Goal: Transaction & Acquisition: Purchase product/service

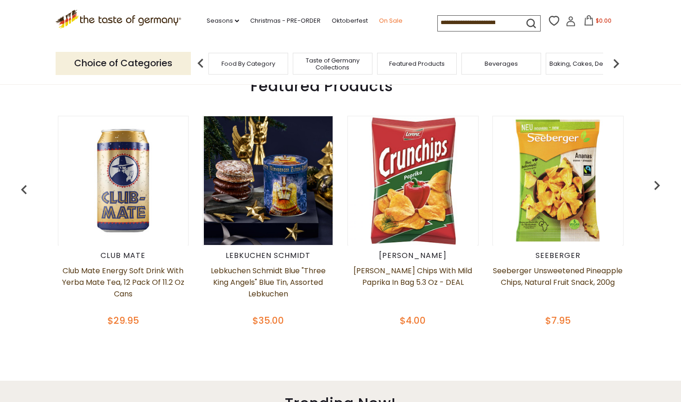
scroll to position [353, 0]
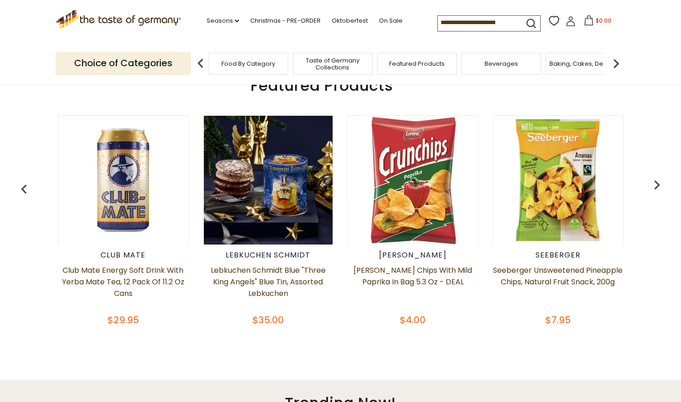
click at [253, 169] on img at bounding box center [268, 180] width 129 height 129
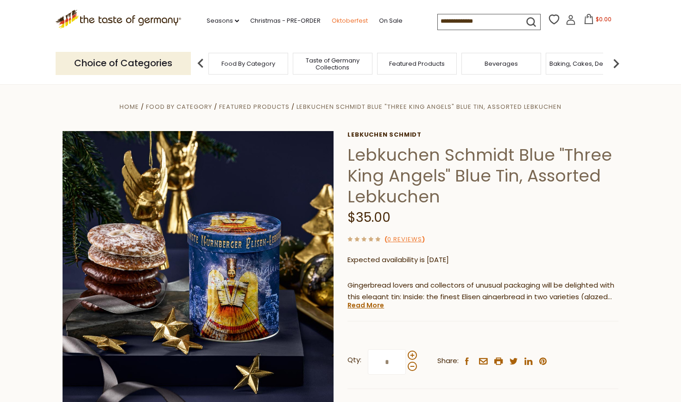
click at [332, 23] on link "Oktoberfest" at bounding box center [350, 21] width 36 height 10
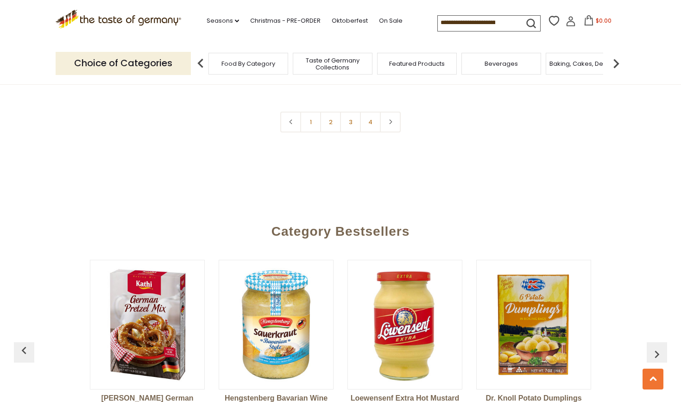
scroll to position [2358, 0]
click at [329, 119] on link "2" at bounding box center [330, 121] width 21 height 21
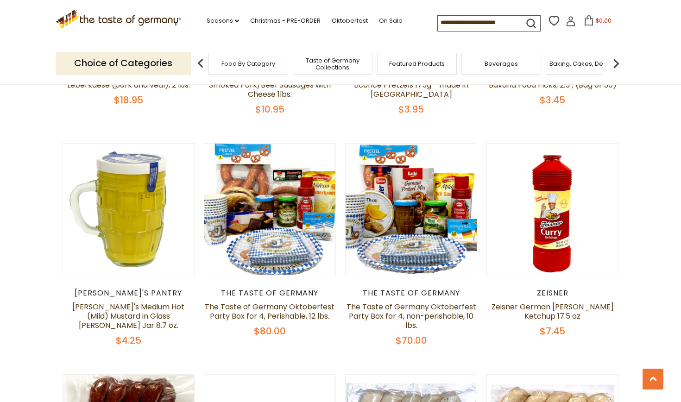
scroll to position [446, 0]
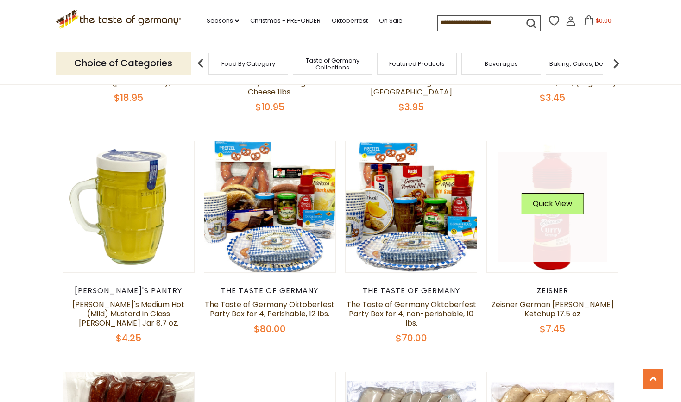
click at [555, 227] on link at bounding box center [552, 207] width 110 height 110
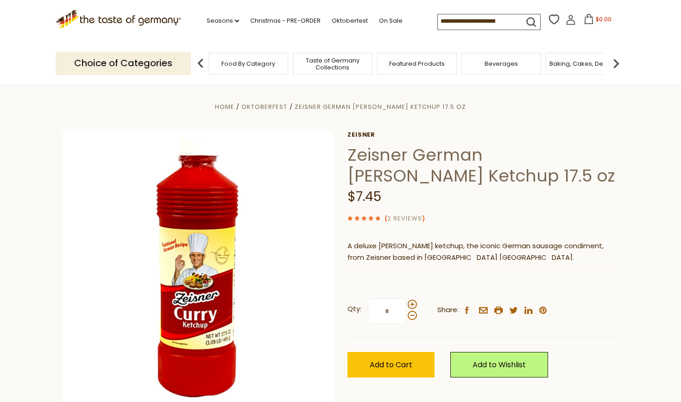
click at [414, 218] on link "2 Reviews" at bounding box center [404, 219] width 35 height 10
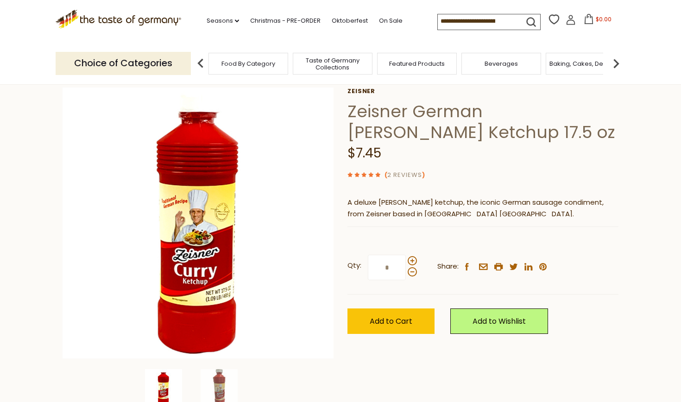
click at [395, 174] on link "2 Reviews" at bounding box center [404, 175] width 35 height 10
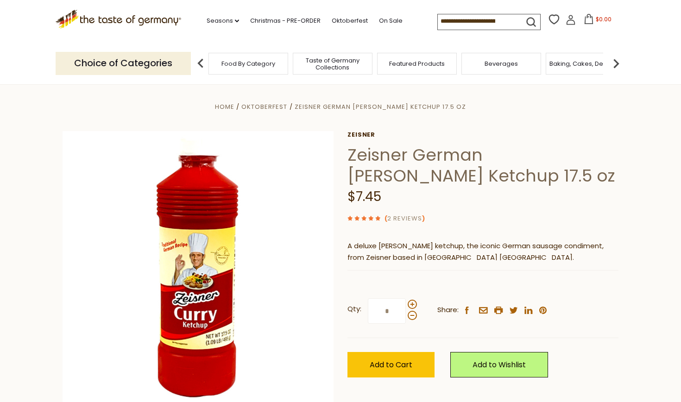
click at [403, 220] on link "2 Reviews" at bounding box center [404, 219] width 35 height 10
click at [403, 216] on link "2 Reviews" at bounding box center [404, 219] width 35 height 10
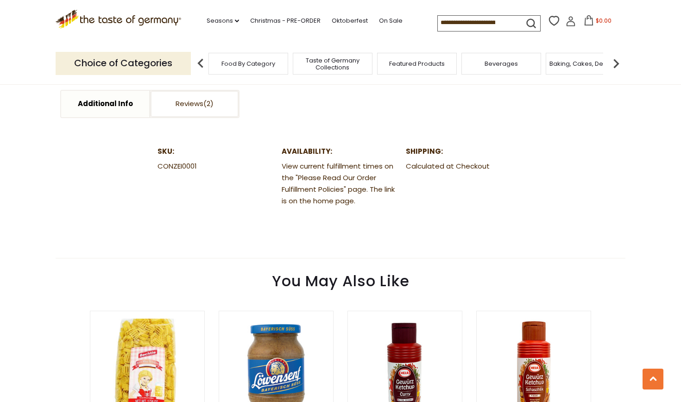
scroll to position [450, 0]
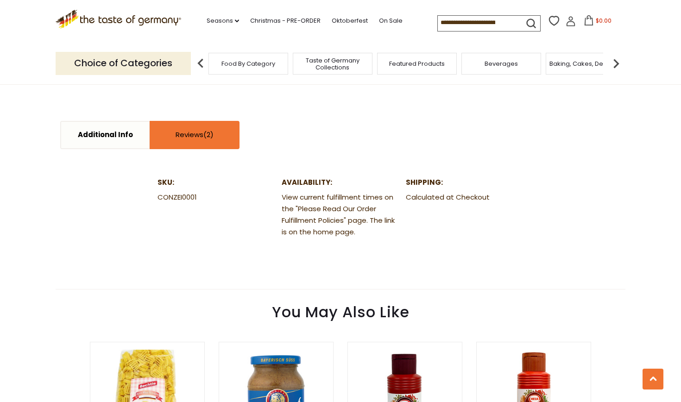
click at [210, 137] on span at bounding box center [208, 135] width 10 height 10
click at [202, 136] on link "Reviews" at bounding box center [195, 135] width 88 height 26
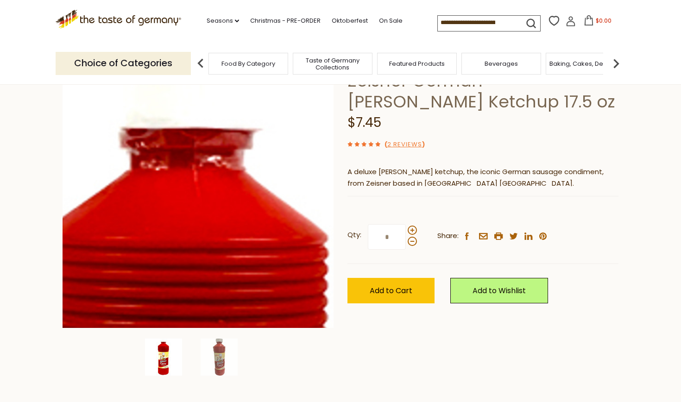
scroll to position [76, 0]
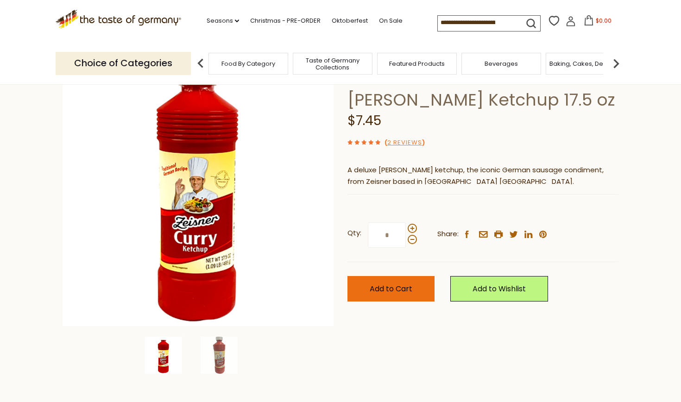
click at [380, 298] on button "Add to Cart" at bounding box center [390, 288] width 87 height 25
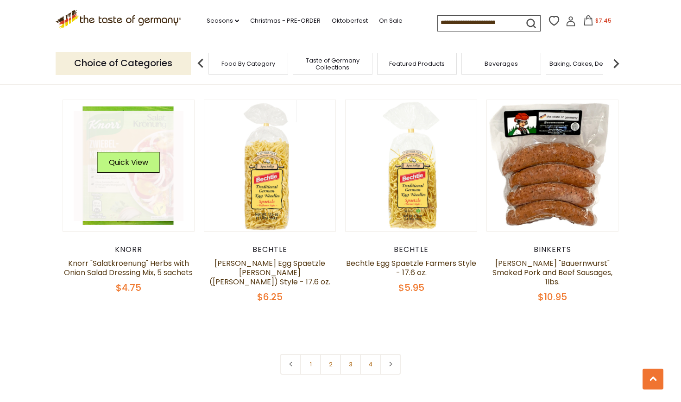
scroll to position [2102, 0]
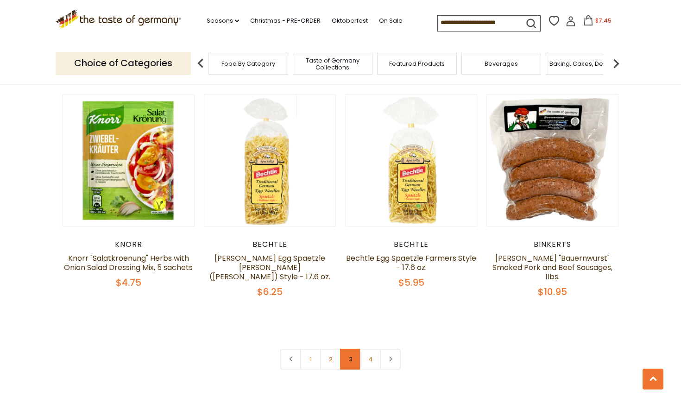
click at [352, 350] on link "3" at bounding box center [350, 359] width 21 height 21
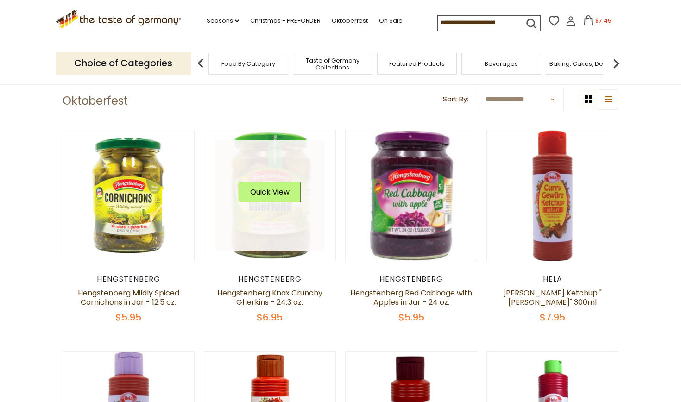
scroll to position [230, 0]
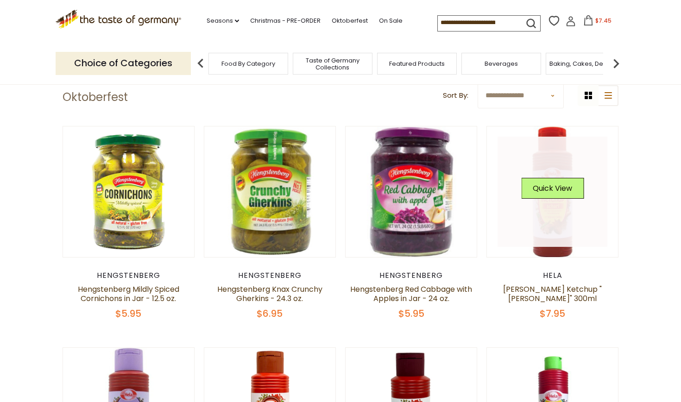
click at [548, 217] on link at bounding box center [552, 192] width 110 height 110
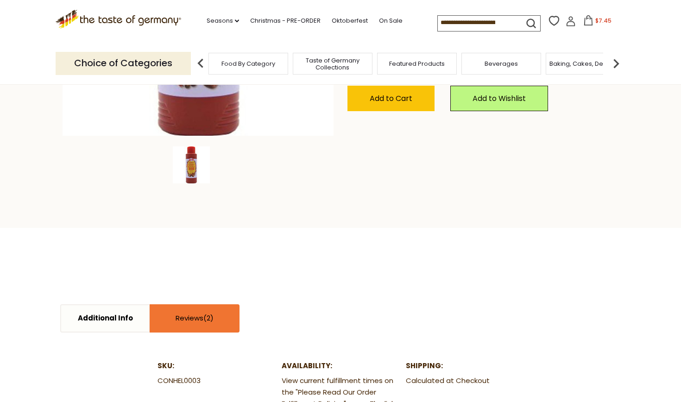
scroll to position [267, 0]
click at [194, 315] on link "Reviews" at bounding box center [195, 318] width 88 height 26
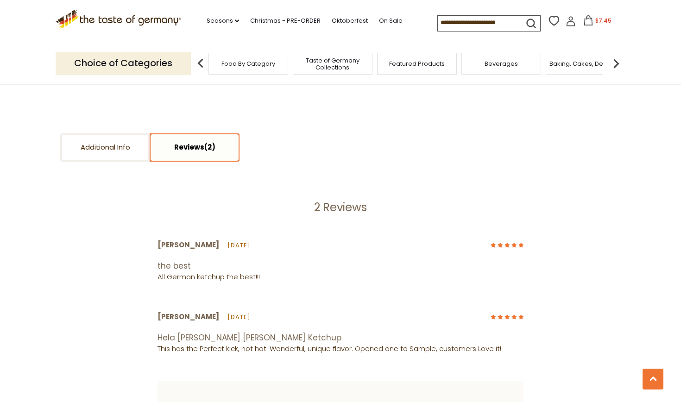
scroll to position [440, 0]
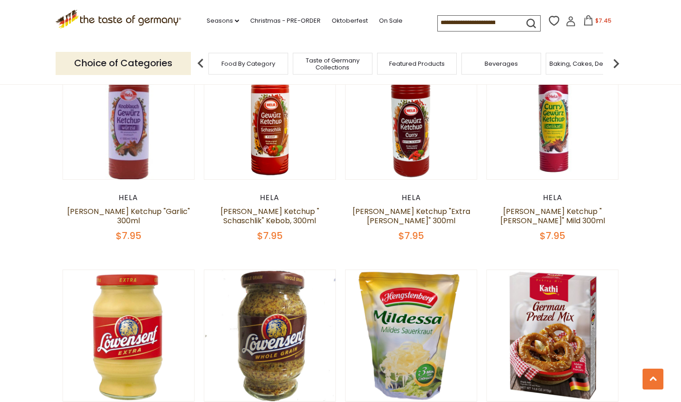
scroll to position [527, 0]
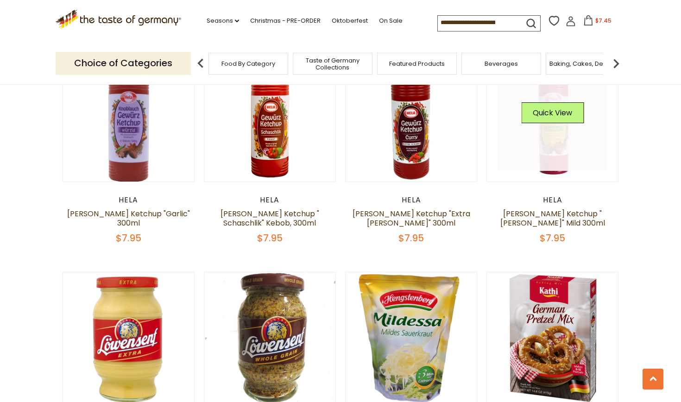
click at [548, 132] on link at bounding box center [552, 116] width 110 height 110
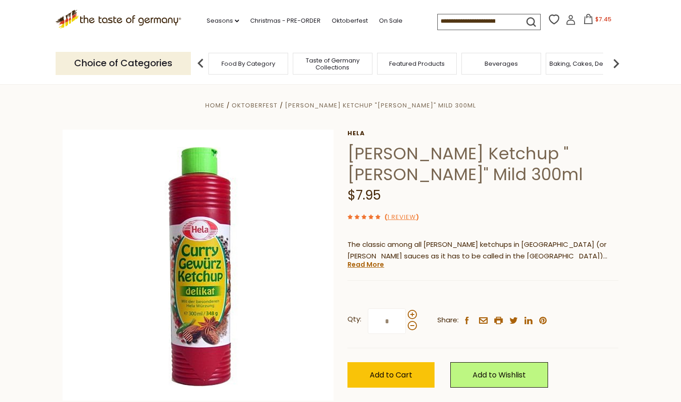
scroll to position [3, 0]
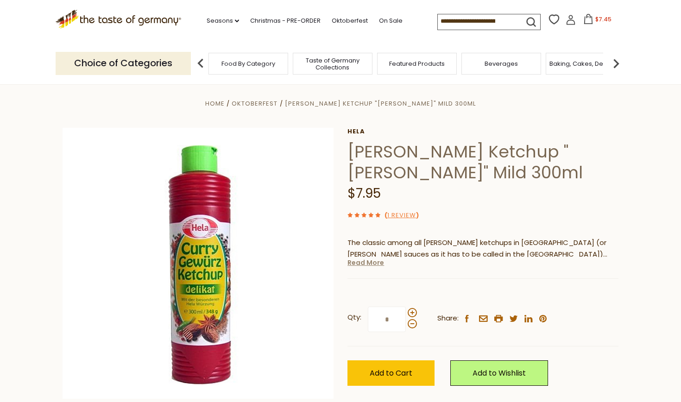
click at [374, 260] on link "Read More" at bounding box center [365, 262] width 37 height 9
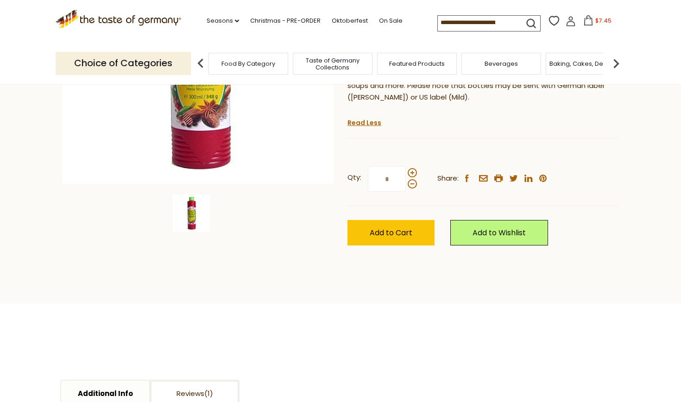
scroll to position [240, 0]
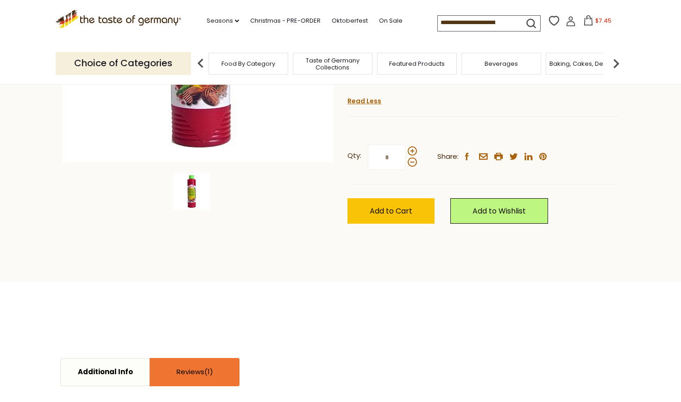
click at [181, 359] on link "Reviews" at bounding box center [195, 372] width 88 height 26
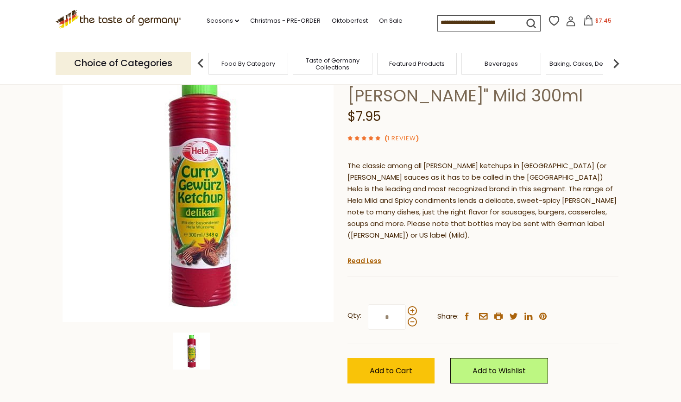
scroll to position [55, 0]
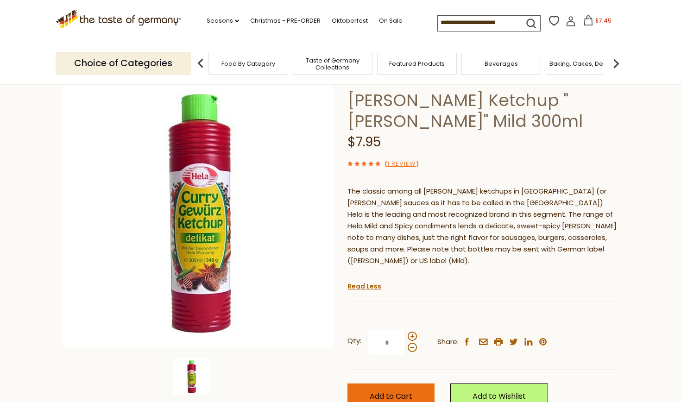
click at [377, 391] on span "Add to Cart" at bounding box center [391, 396] width 43 height 11
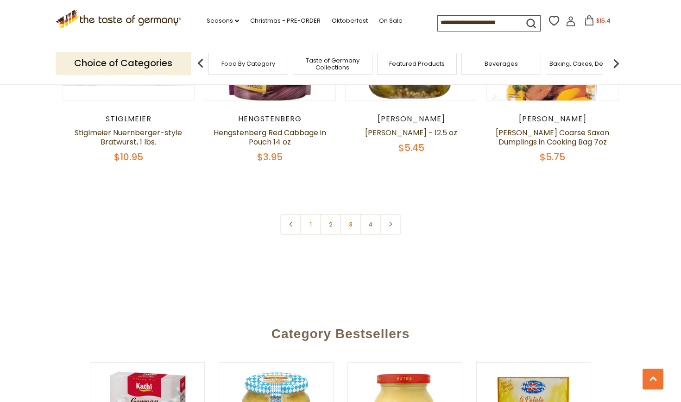
scroll to position [2181, 0]
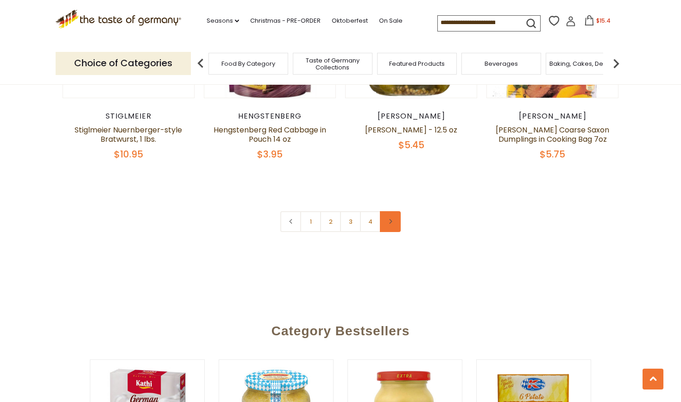
click at [385, 222] on link at bounding box center [390, 221] width 21 height 21
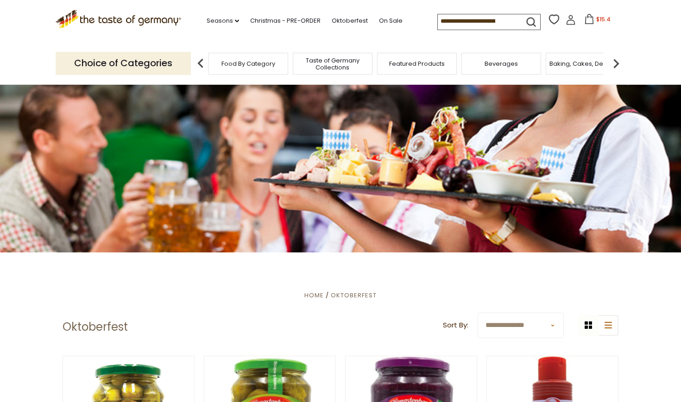
click at [245, 63] on span "Food By Category" at bounding box center [248, 63] width 54 height 7
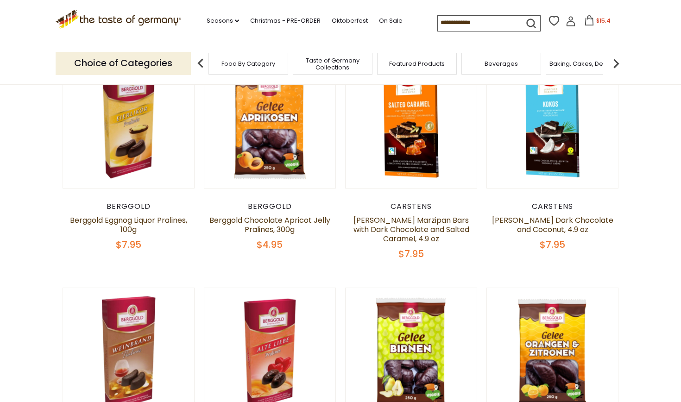
scroll to position [132, 0]
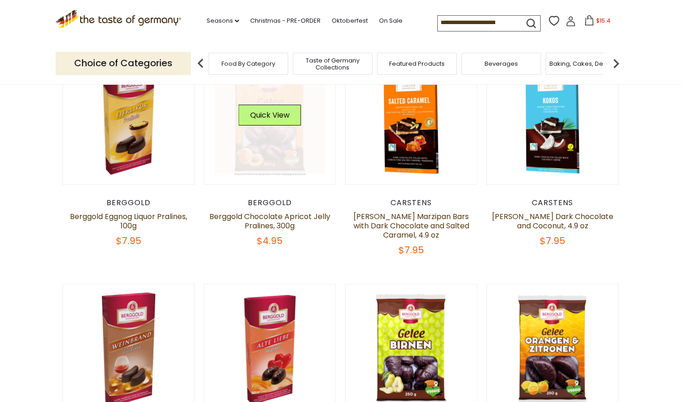
click at [251, 145] on link at bounding box center [270, 119] width 110 height 110
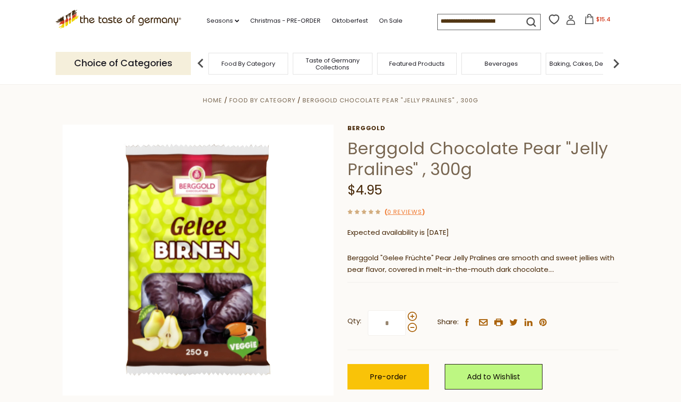
scroll to position [9, 0]
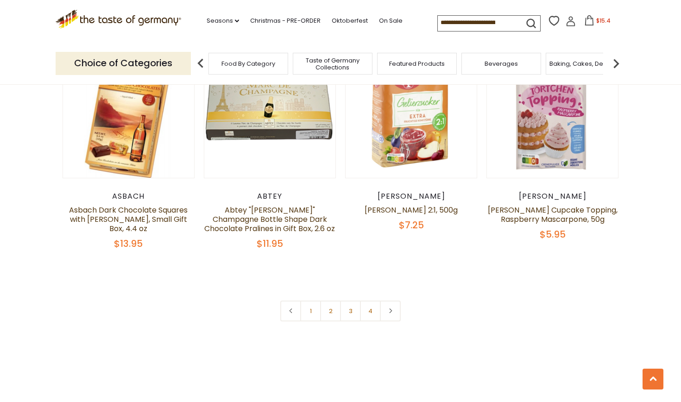
scroll to position [1994, 0]
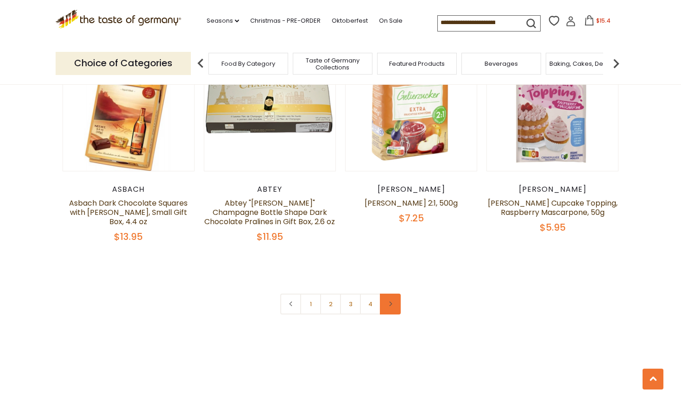
click at [393, 294] on link at bounding box center [390, 304] width 21 height 21
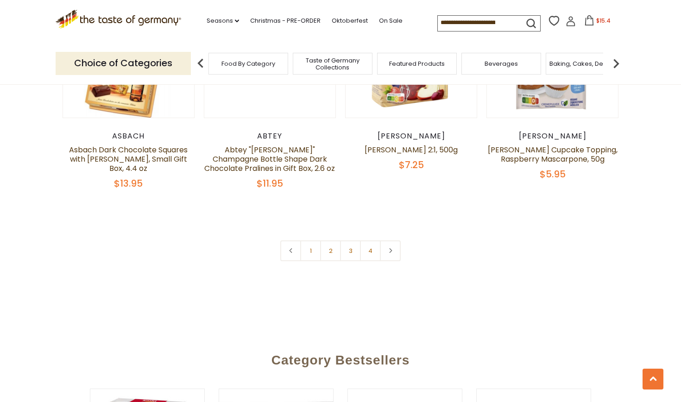
scroll to position [2101, 0]
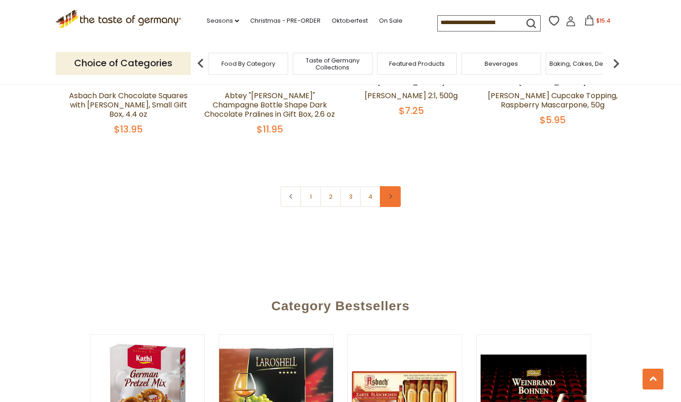
click at [386, 186] on link at bounding box center [390, 196] width 21 height 21
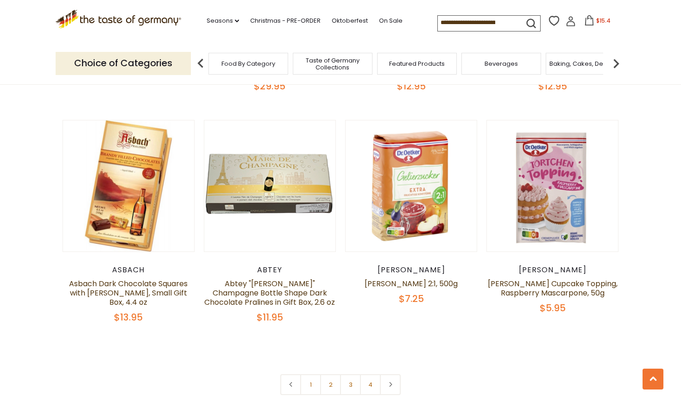
scroll to position [1952, 0]
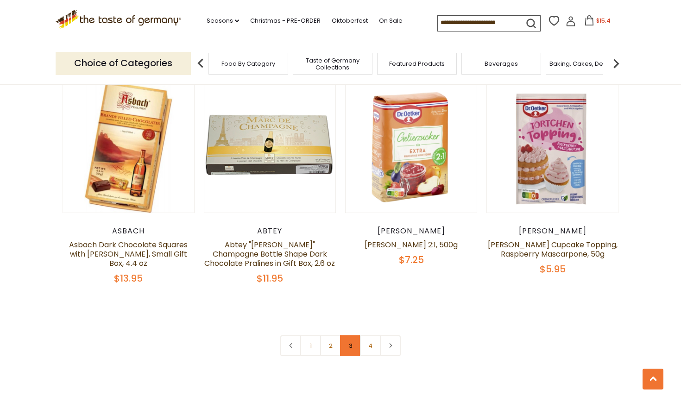
click at [347, 335] on link "3" at bounding box center [350, 345] width 21 height 21
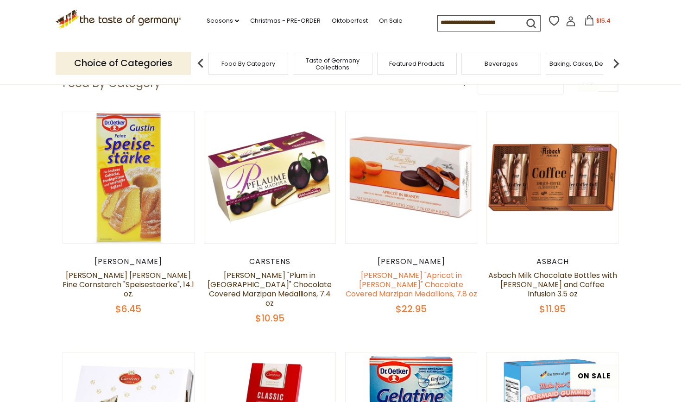
scroll to position [74, 0]
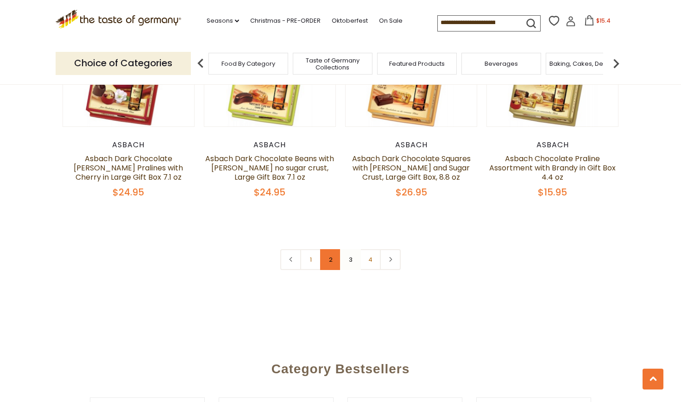
click at [330, 249] on link "2" at bounding box center [330, 259] width 21 height 21
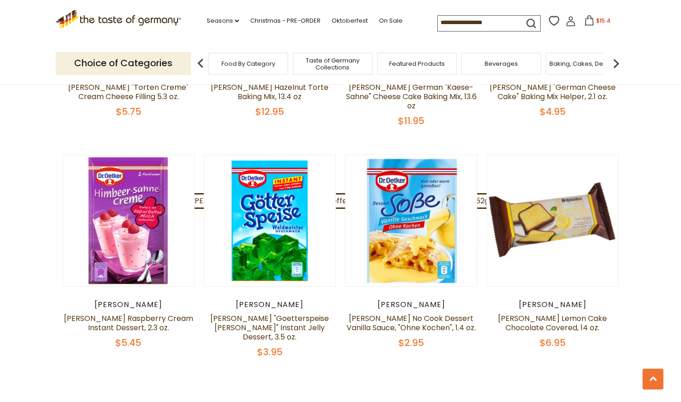
scroll to position [1902, 0]
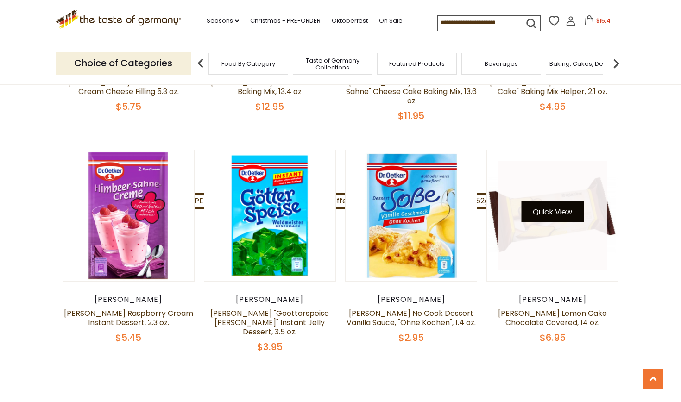
click at [556, 201] on button "Quick View" at bounding box center [552, 211] width 63 height 21
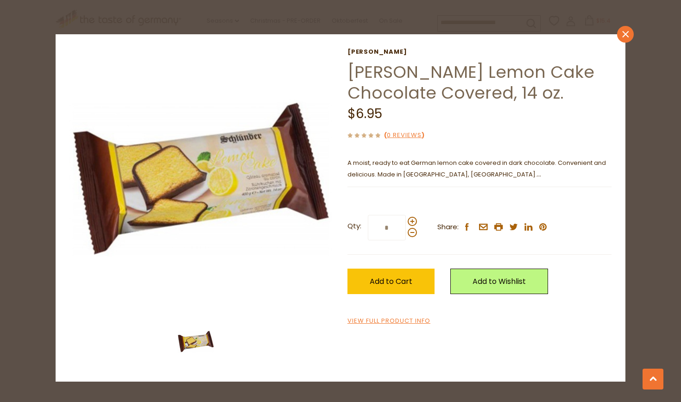
click at [629, 32] on link "close" at bounding box center [625, 34] width 17 height 17
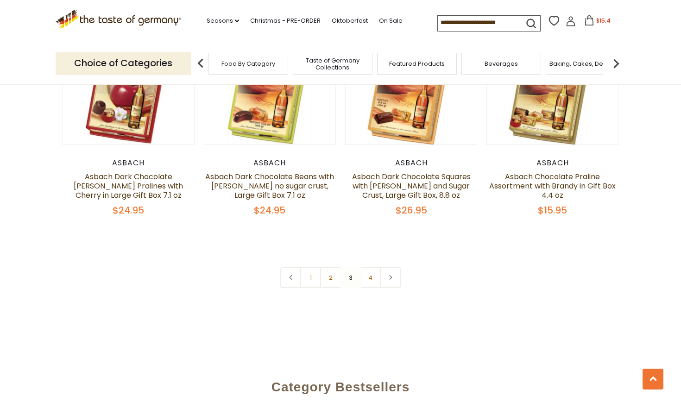
scroll to position [2047, 0]
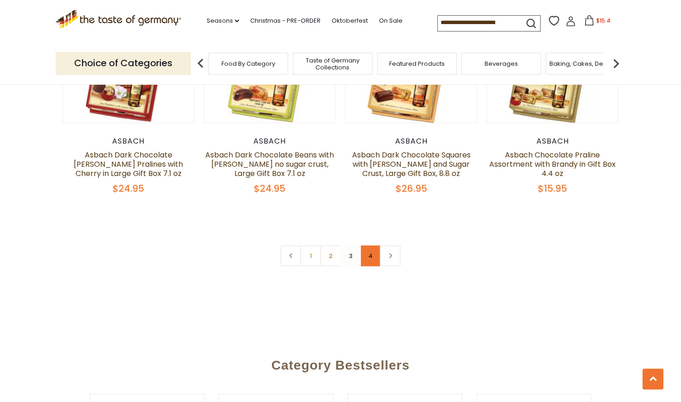
click at [369, 245] on link "4" at bounding box center [370, 255] width 21 height 21
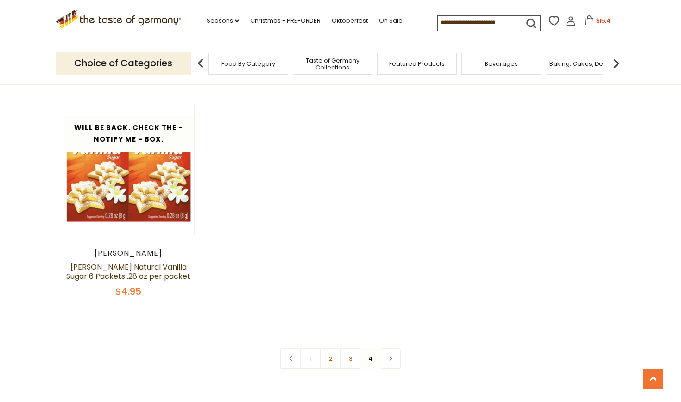
scroll to position [1243, 0]
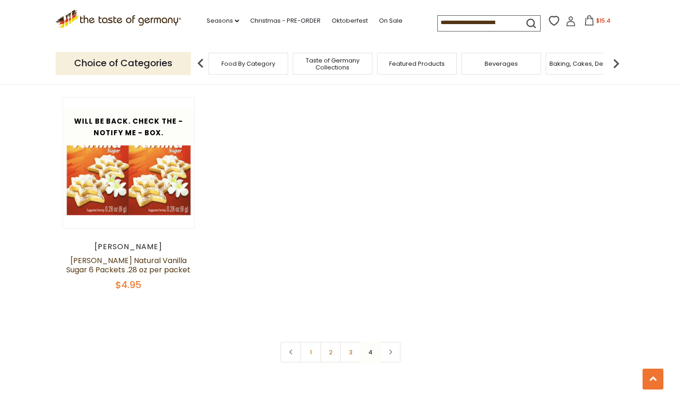
click at [438, 19] on input at bounding box center [477, 22] width 78 height 13
type input "*******"
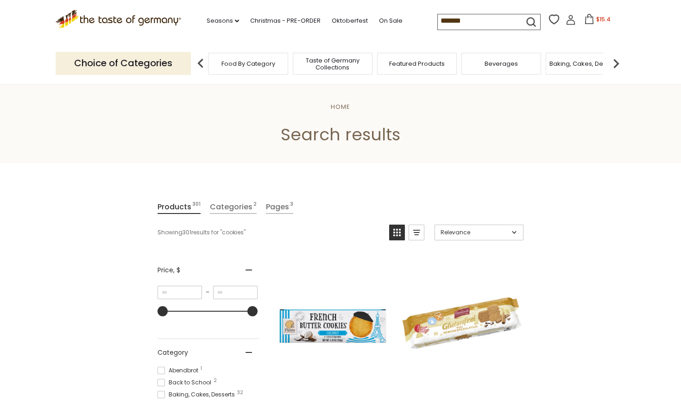
click at [438, 24] on input "*******" at bounding box center [477, 20] width 78 height 13
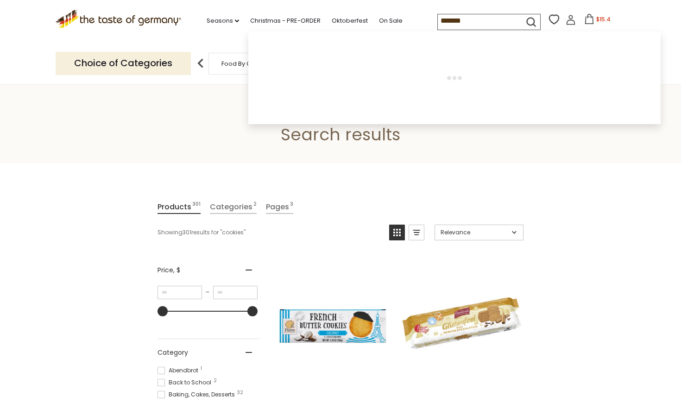
click at [438, 24] on input "*******" at bounding box center [477, 20] width 78 height 13
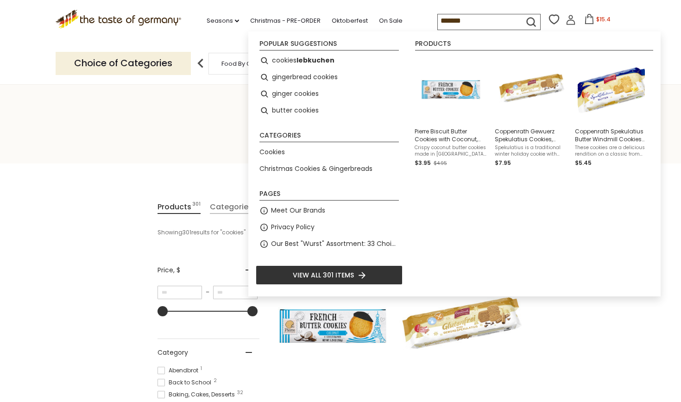
click at [438, 24] on input "*******" at bounding box center [477, 20] width 78 height 13
type input "**********"
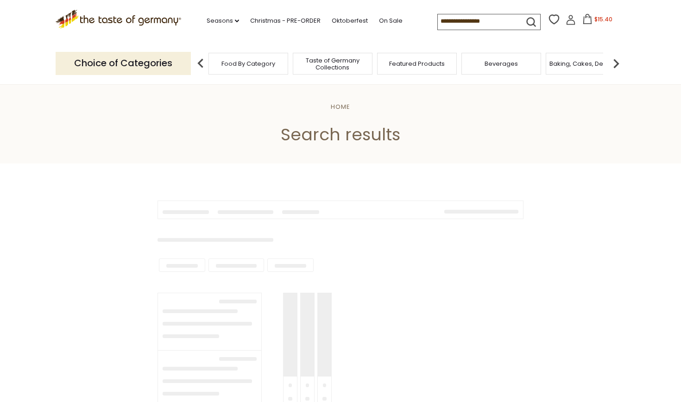
type input "**********"
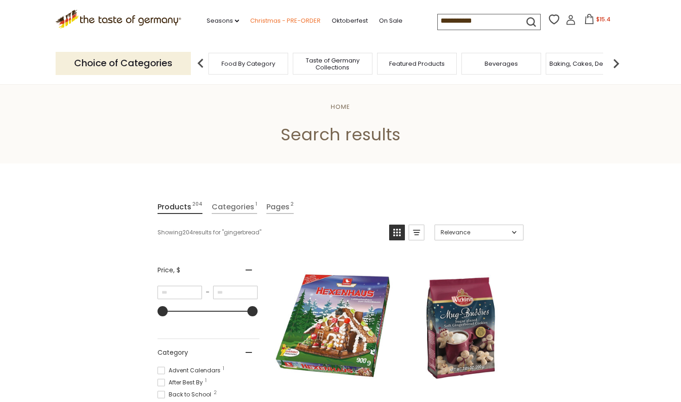
click at [275, 18] on link "Christmas - PRE-ORDER" at bounding box center [285, 21] width 70 height 10
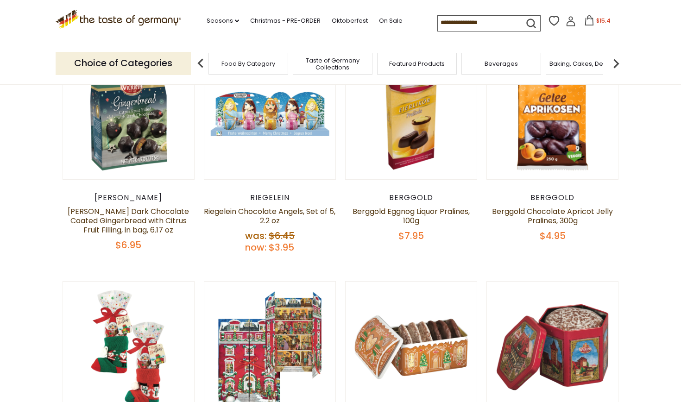
scroll to position [308, 0]
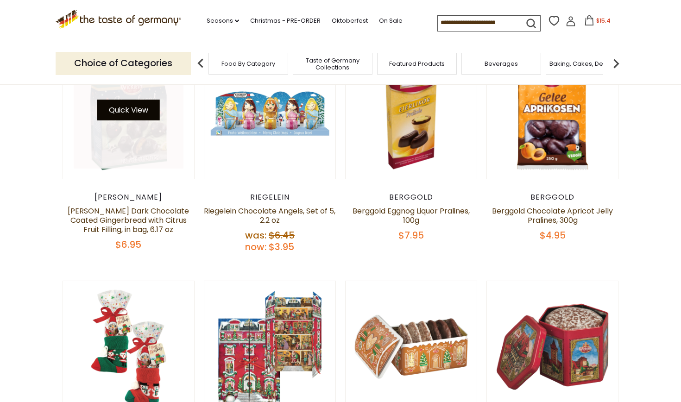
click at [126, 109] on button "Quick View" at bounding box center [128, 110] width 63 height 21
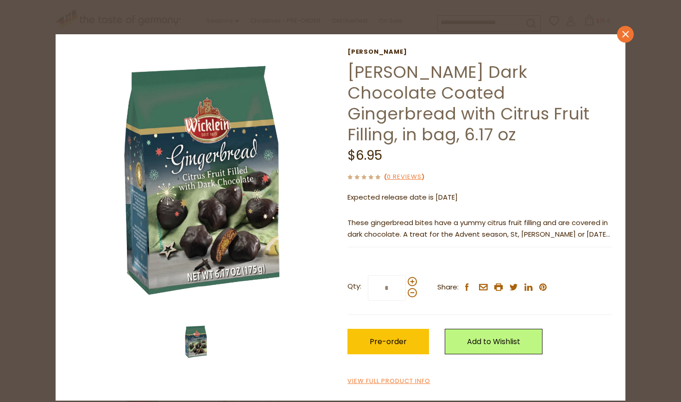
click at [624, 37] on icon "close" at bounding box center [625, 34] width 7 height 7
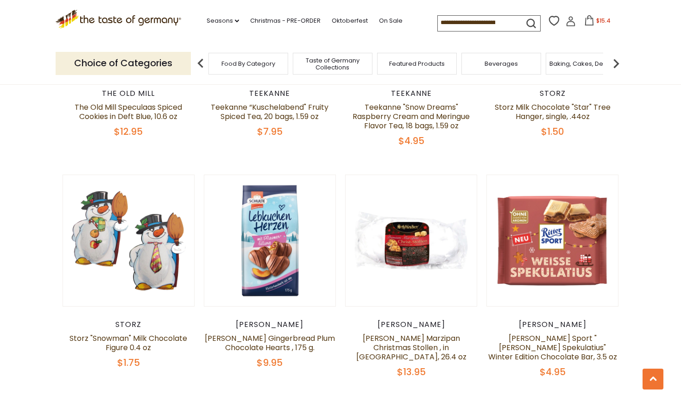
scroll to position [1117, 0]
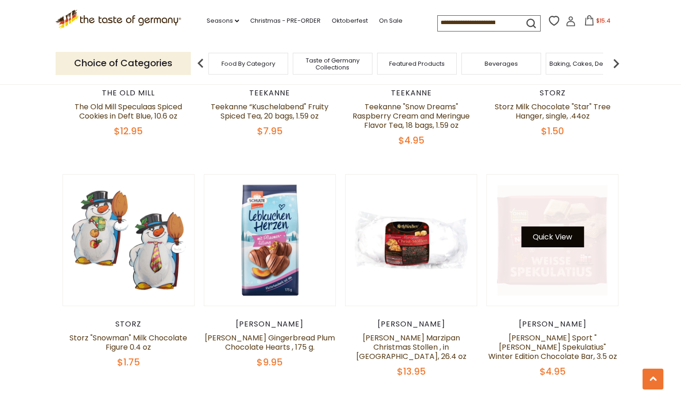
click at [540, 226] on button "Quick View" at bounding box center [552, 236] width 63 height 21
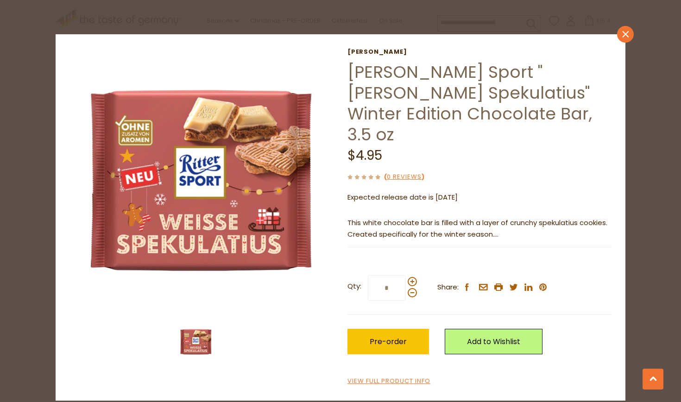
click at [627, 33] on icon "close" at bounding box center [625, 34] width 7 height 7
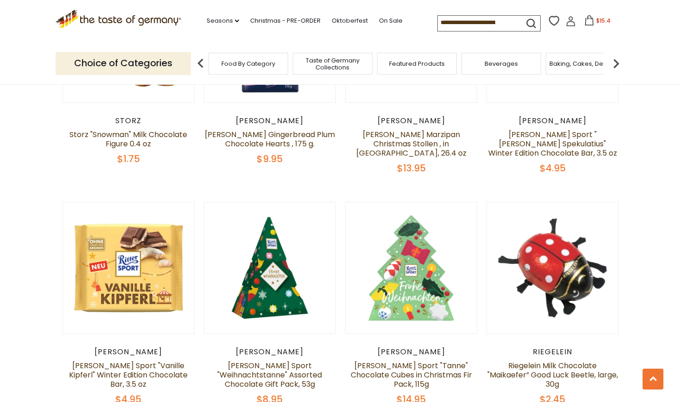
scroll to position [1320, 0]
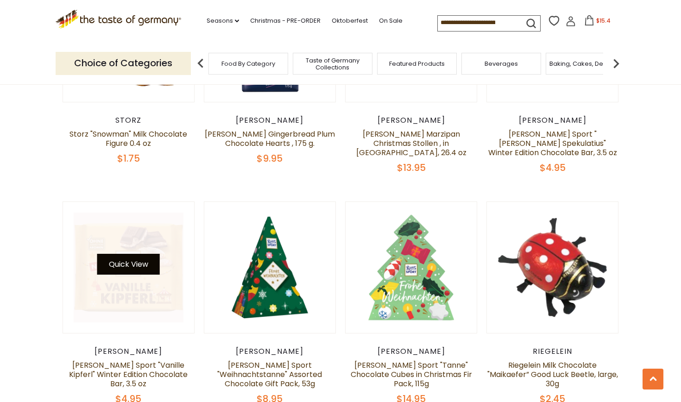
click at [144, 254] on button "Quick View" at bounding box center [128, 264] width 63 height 21
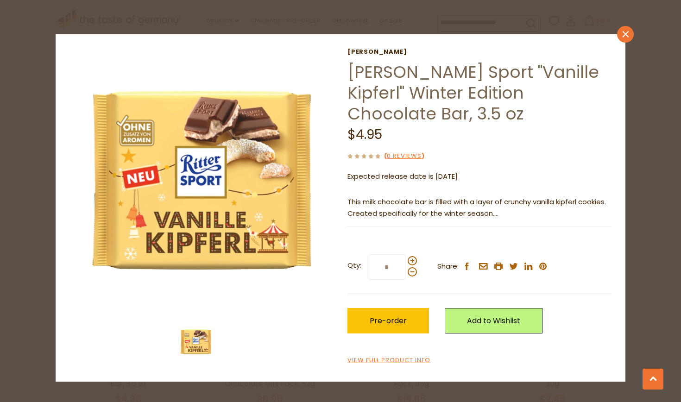
click at [625, 37] on icon "close" at bounding box center [625, 34] width 7 height 7
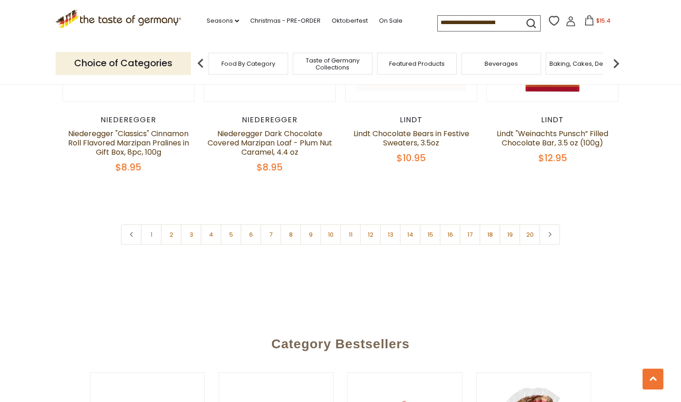
scroll to position [2248, 0]
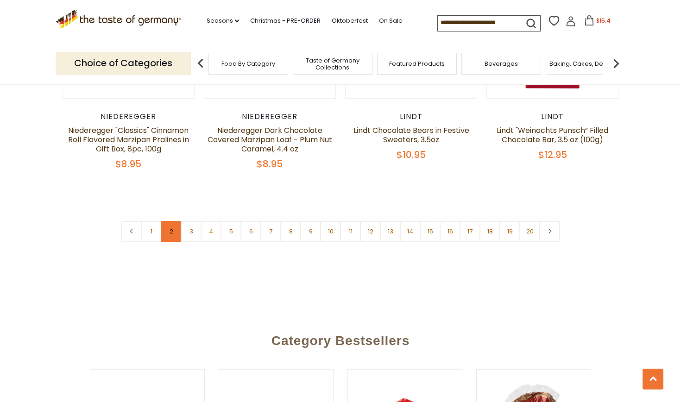
click at [171, 221] on link "2" at bounding box center [171, 231] width 21 height 21
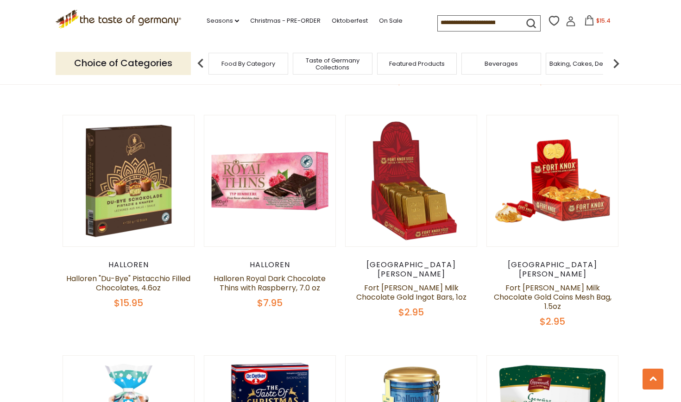
scroll to position [709, 0]
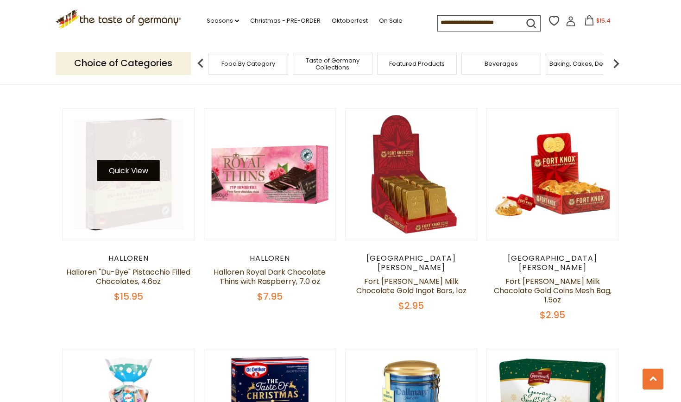
click at [129, 165] on button "Quick View" at bounding box center [128, 170] width 63 height 21
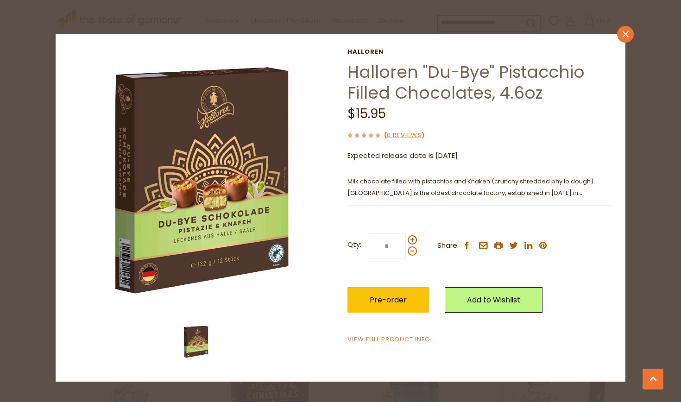
click at [622, 37] on link "close" at bounding box center [625, 34] width 17 height 17
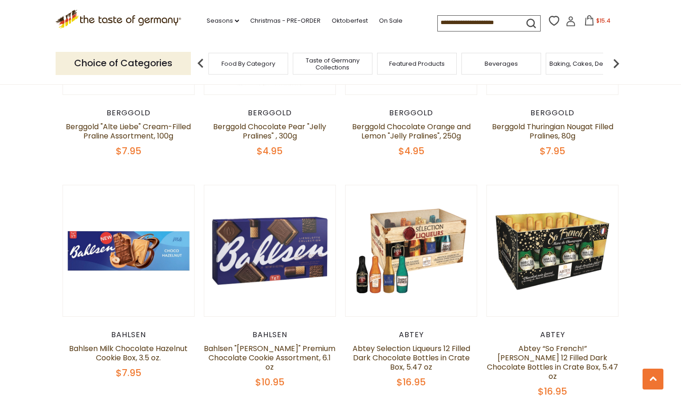
scroll to position [1569, 0]
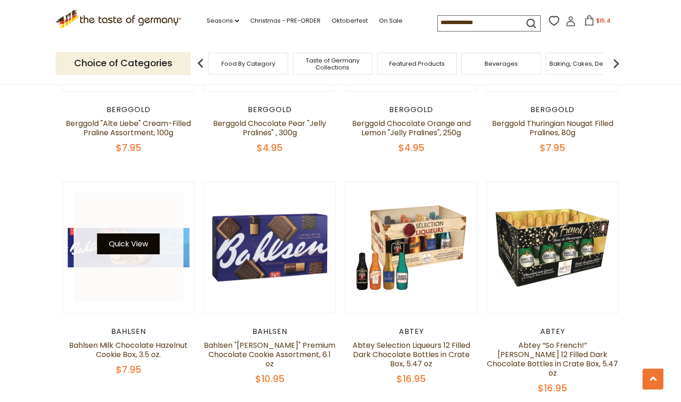
click at [145, 233] on button "Quick View" at bounding box center [128, 243] width 63 height 21
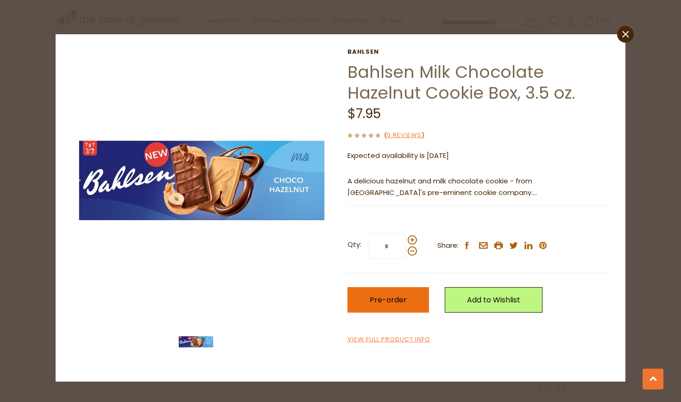
click at [400, 295] on span "Pre-order" at bounding box center [388, 300] width 37 height 11
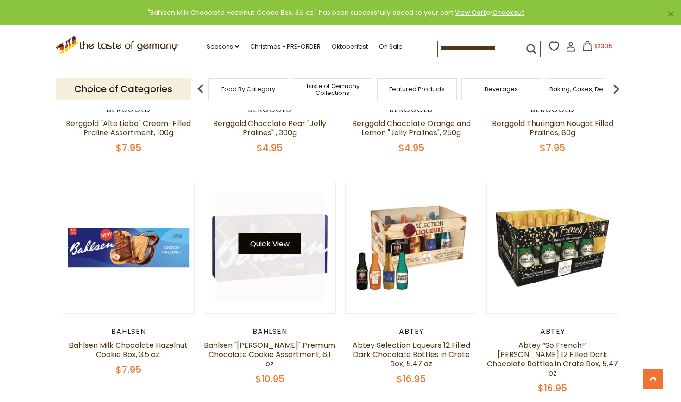
click at [284, 233] on button "Quick View" at bounding box center [270, 243] width 63 height 21
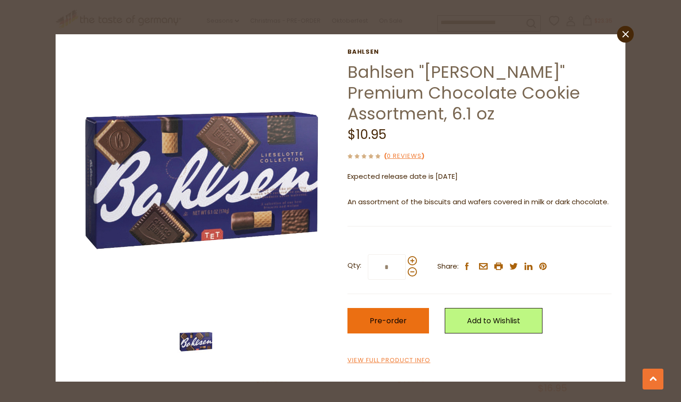
click at [364, 319] on button "Pre-order" at bounding box center [388, 320] width 82 height 25
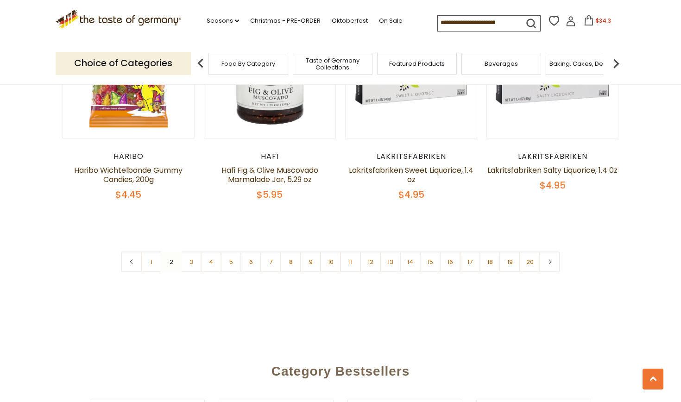
scroll to position [2227, 0]
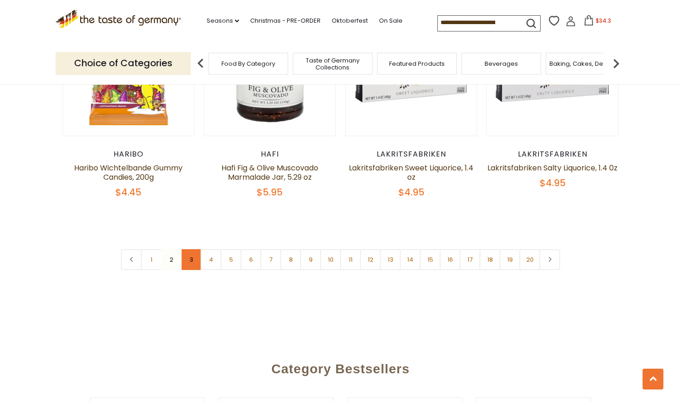
click at [192, 249] on link "3" at bounding box center [191, 259] width 21 height 21
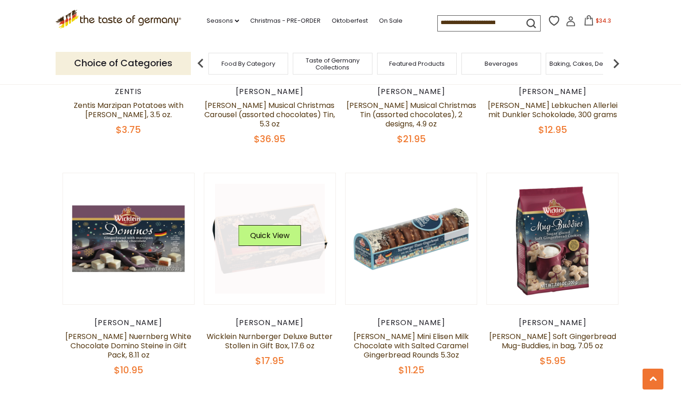
scroll to position [1344, 0]
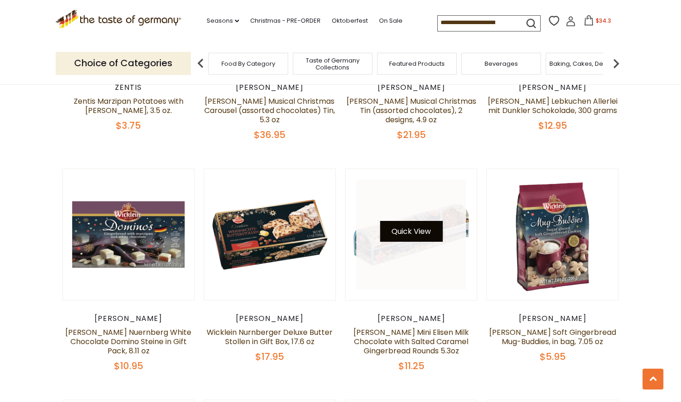
click at [421, 221] on button "Quick View" at bounding box center [411, 231] width 63 height 21
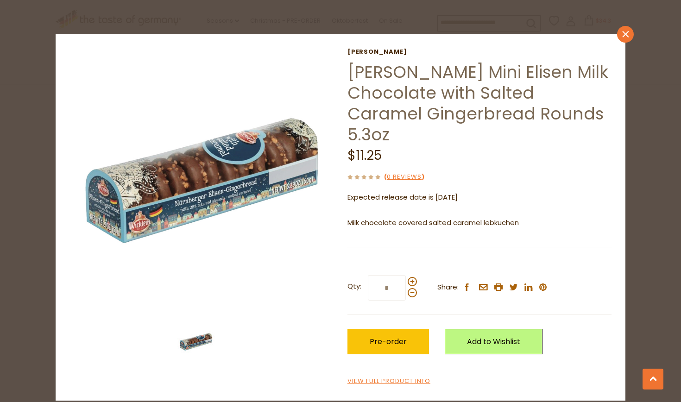
click at [622, 36] on icon "close" at bounding box center [625, 34] width 7 height 7
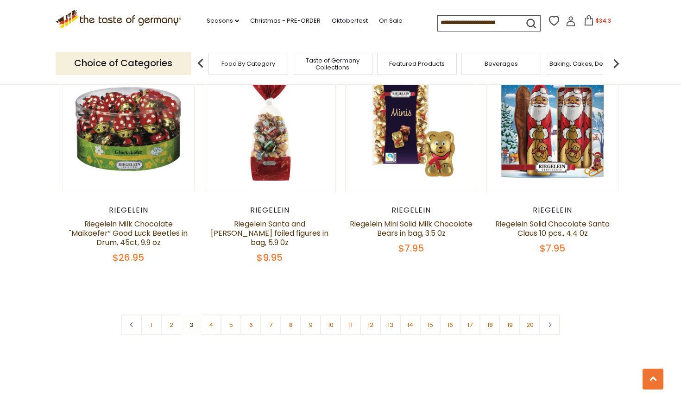
scroll to position [2155, 0]
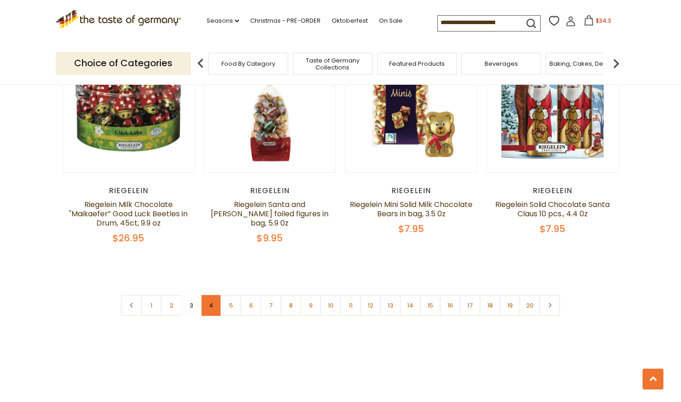
click at [210, 295] on link "4" at bounding box center [211, 305] width 21 height 21
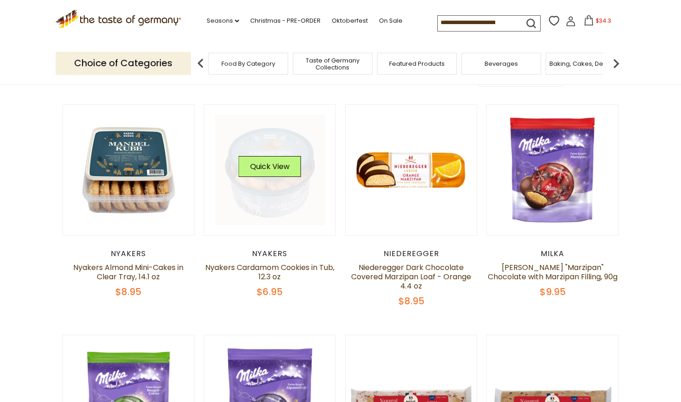
scroll to position [251, 0]
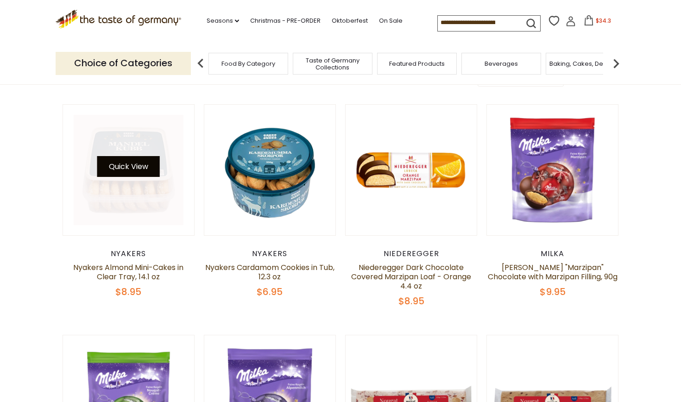
click at [144, 166] on button "Quick View" at bounding box center [128, 166] width 63 height 21
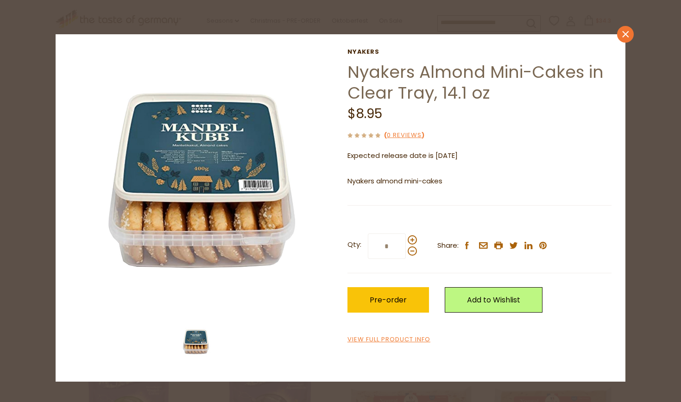
click at [629, 34] on link "close" at bounding box center [625, 34] width 17 height 17
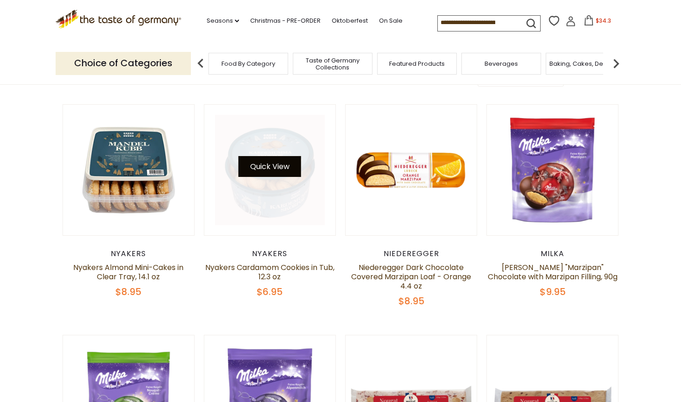
click at [288, 166] on button "Quick View" at bounding box center [270, 166] width 63 height 21
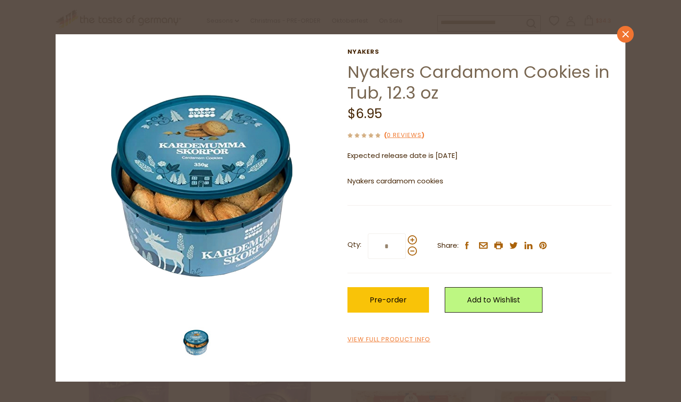
click at [625, 36] on icon "close" at bounding box center [625, 34] width 7 height 7
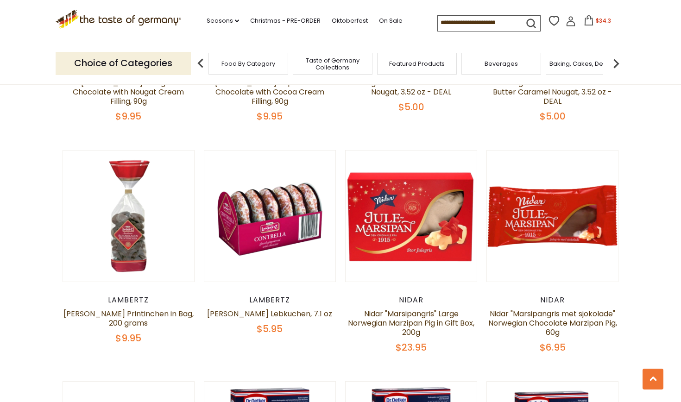
scroll to position [681, 0]
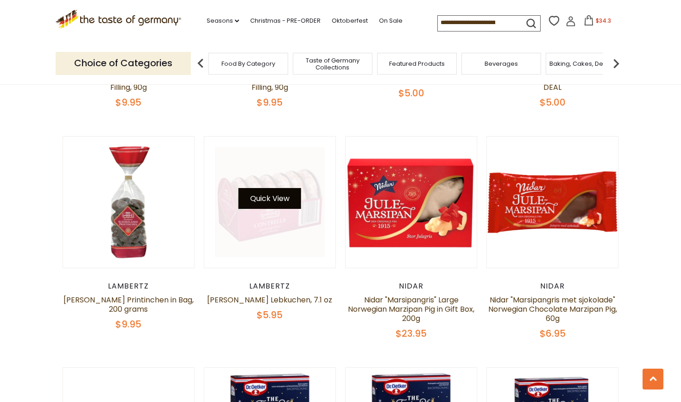
click at [276, 197] on button "Quick View" at bounding box center [270, 198] width 63 height 21
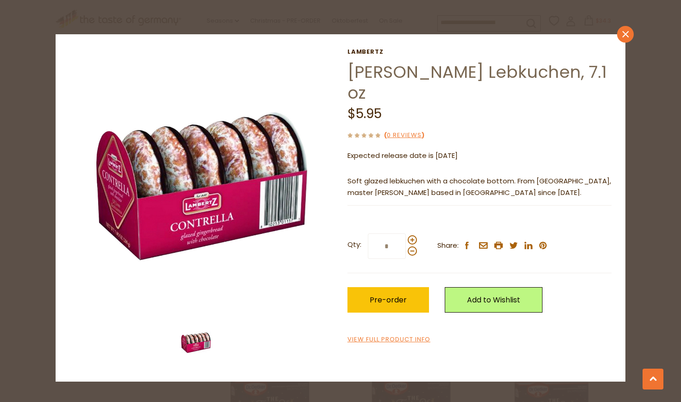
click at [628, 35] on icon "close" at bounding box center [625, 34] width 7 height 7
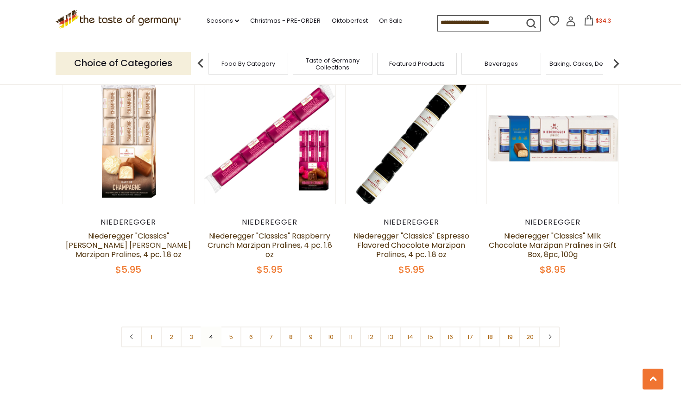
scroll to position [2135, 0]
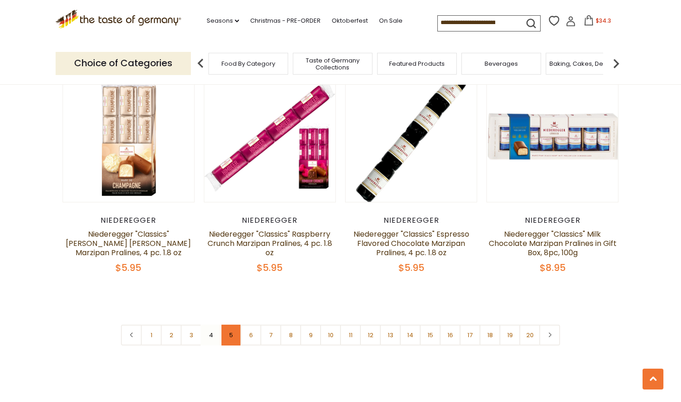
click at [232, 325] on link "5" at bounding box center [230, 335] width 21 height 21
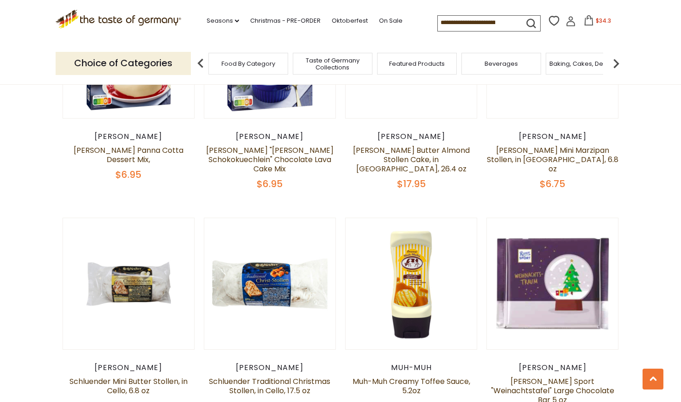
scroll to position [1986, 0]
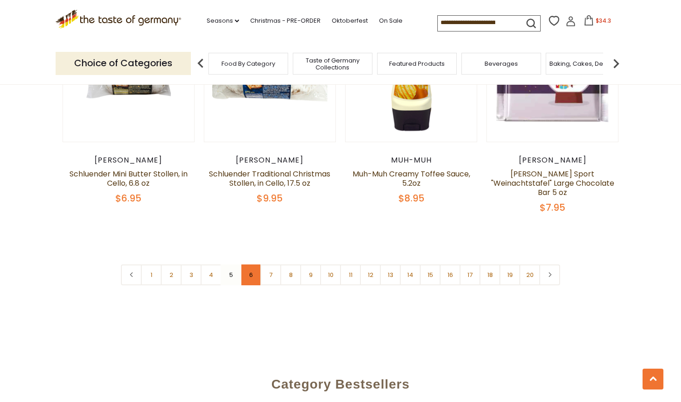
click at [248, 264] on link "6" at bounding box center [250, 274] width 21 height 21
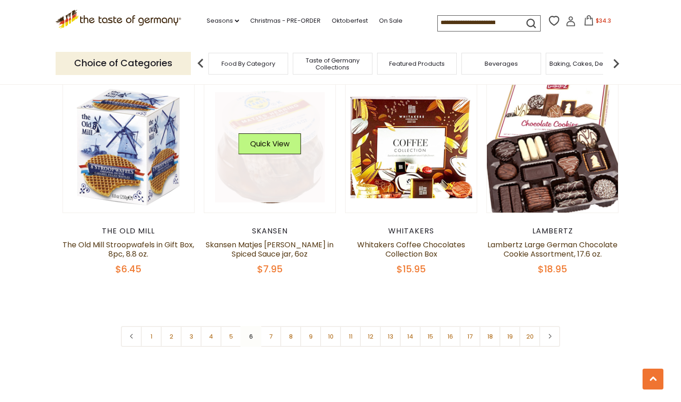
scroll to position [2107, 0]
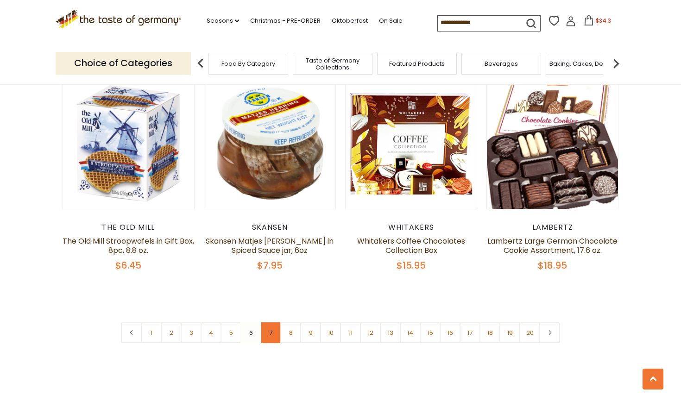
click at [275, 322] on link "7" at bounding box center [270, 332] width 21 height 21
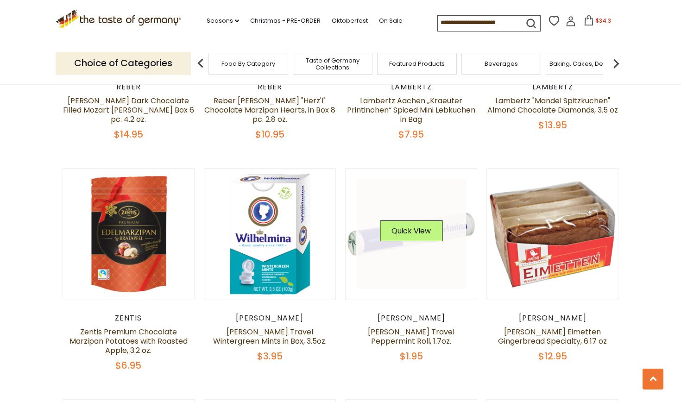
scroll to position [422, 0]
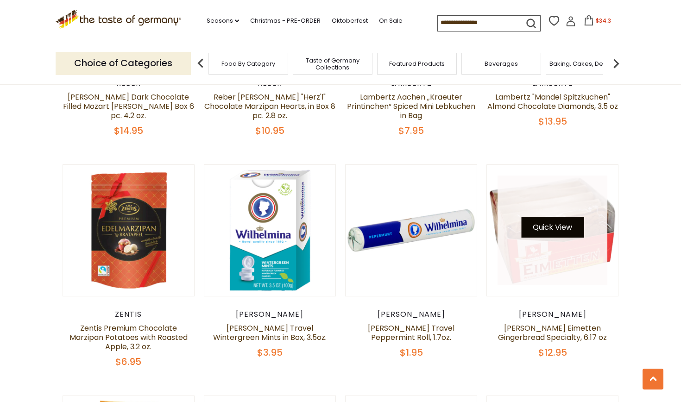
click at [540, 230] on button "Quick View" at bounding box center [552, 227] width 63 height 21
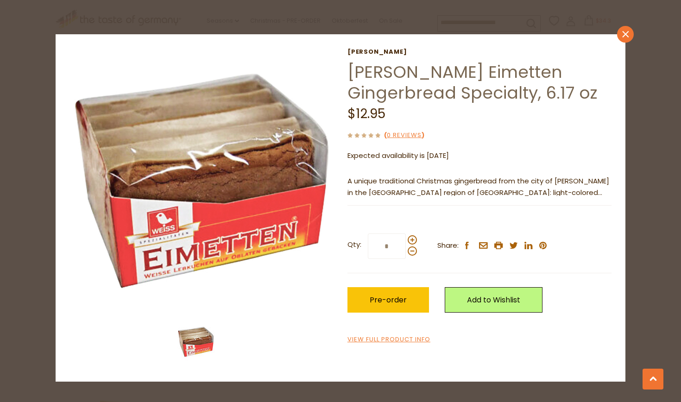
click at [627, 36] on icon at bounding box center [625, 34] width 6 height 6
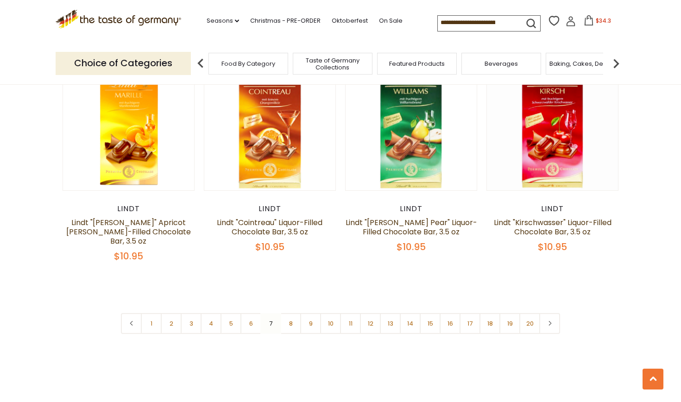
scroll to position [2151, 0]
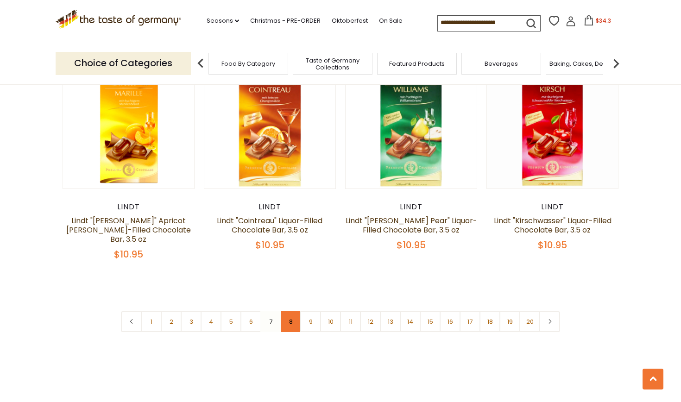
click at [295, 311] on link "8" at bounding box center [290, 321] width 21 height 21
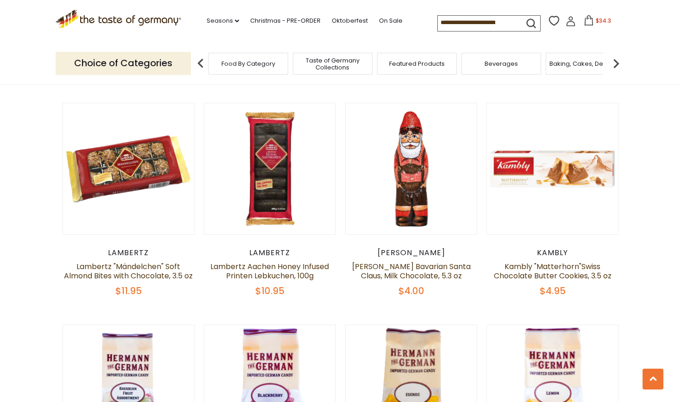
scroll to position [484, 0]
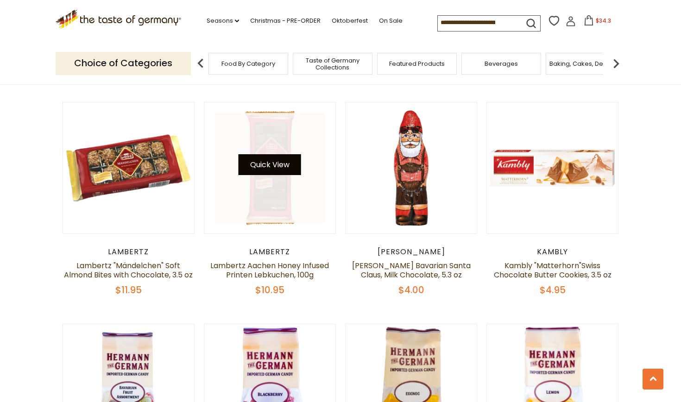
click at [282, 164] on button "Quick View" at bounding box center [270, 164] width 63 height 21
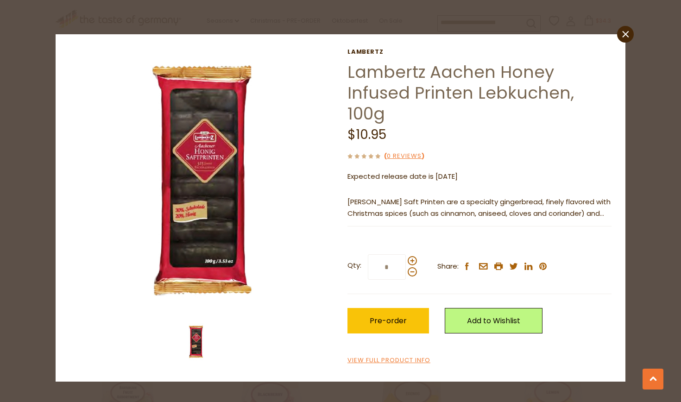
click at [597, 196] on p "[PERSON_NAME] Saft Printen are a specialty gingerbread, finely flavored with Ch…" at bounding box center [479, 207] width 264 height 23
click at [626, 38] on link "close" at bounding box center [625, 34] width 17 height 17
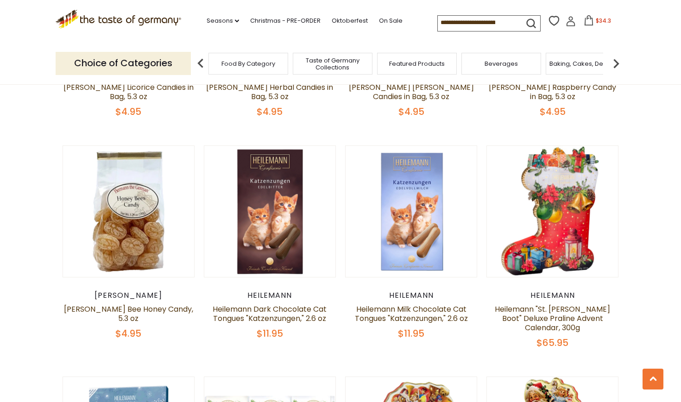
scroll to position [1116, 0]
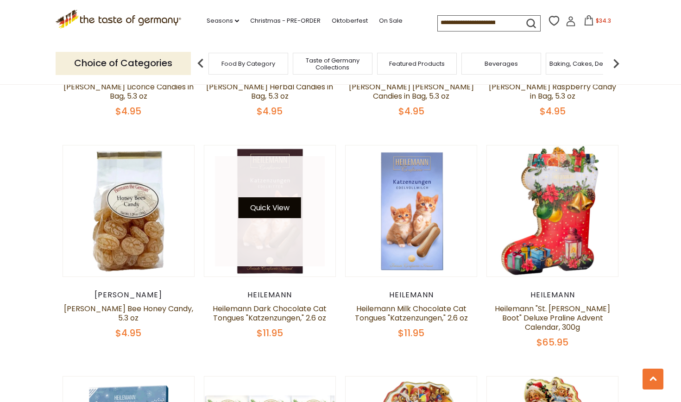
click at [287, 197] on button "Quick View" at bounding box center [270, 207] width 63 height 21
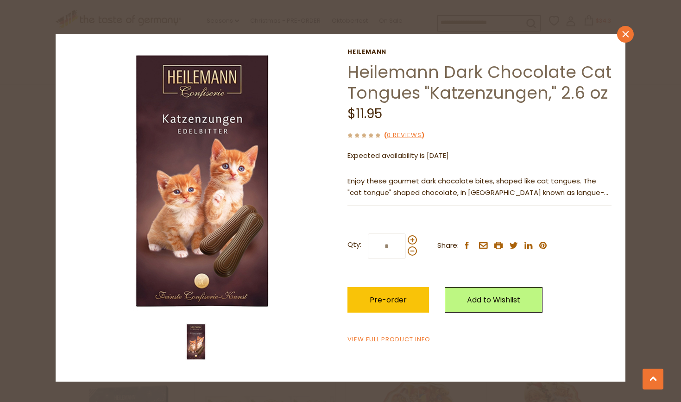
click at [627, 34] on icon "close" at bounding box center [625, 34] width 7 height 7
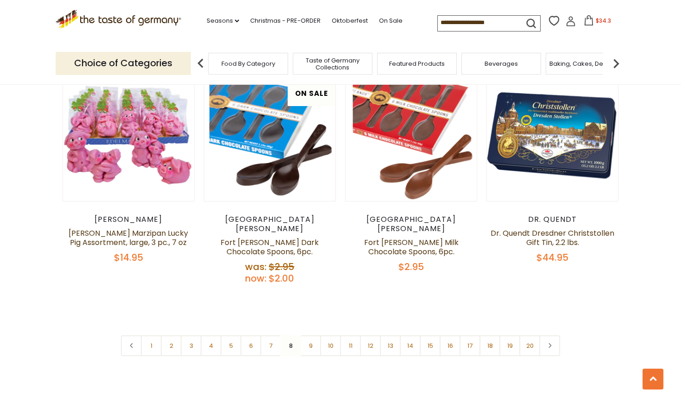
scroll to position [2120, 0]
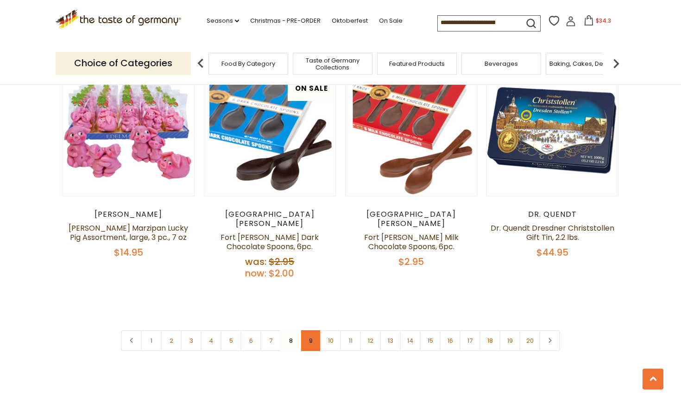
click at [311, 330] on link "9" at bounding box center [310, 340] width 21 height 21
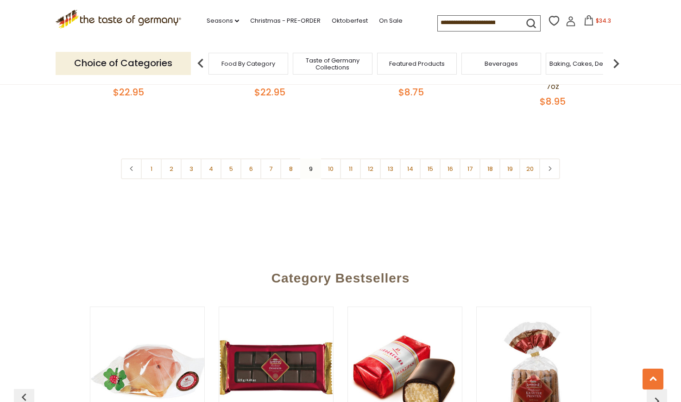
scroll to position [2362, 0]
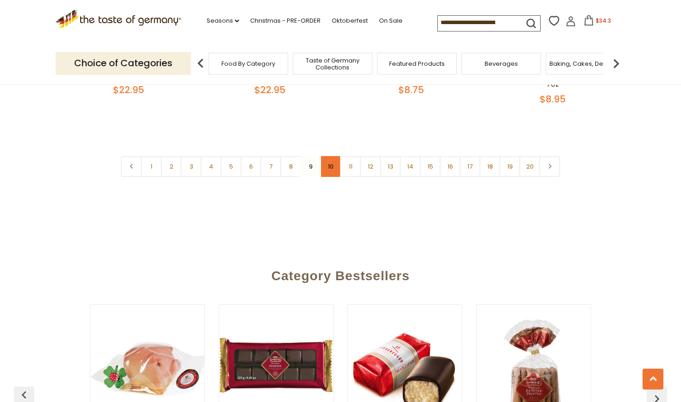
click at [332, 156] on link "10" at bounding box center [330, 166] width 21 height 21
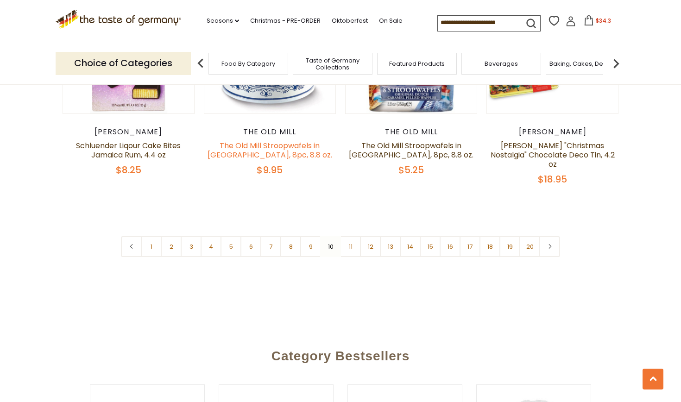
scroll to position [2216, 0]
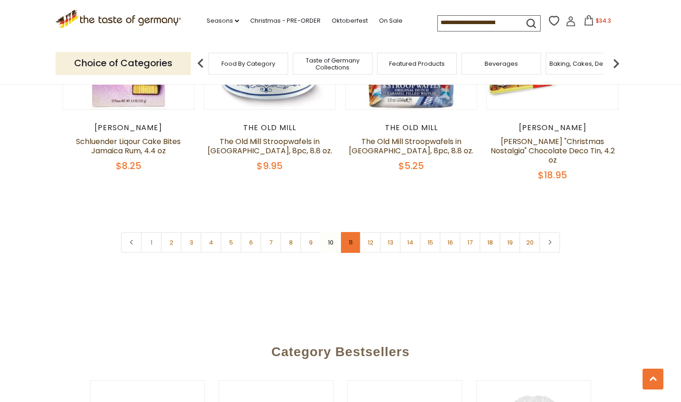
click at [351, 232] on link "11" at bounding box center [350, 242] width 21 height 21
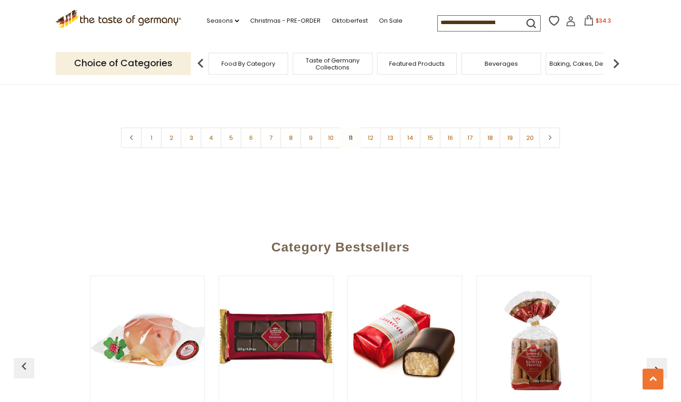
scroll to position [2345, 0]
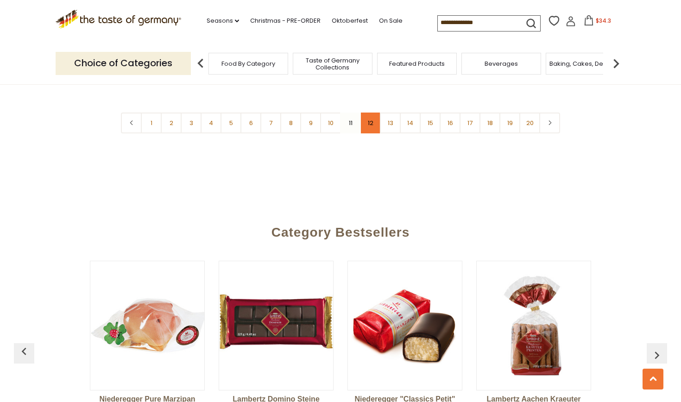
click at [371, 113] on link "12" at bounding box center [370, 123] width 21 height 21
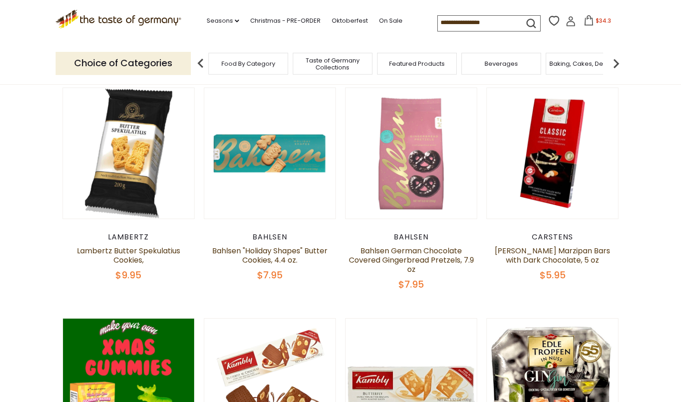
scroll to position [270, 0]
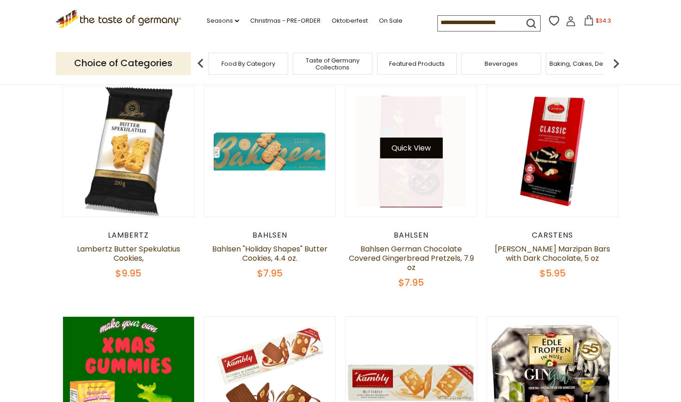
click at [421, 146] on button "Quick View" at bounding box center [411, 148] width 63 height 21
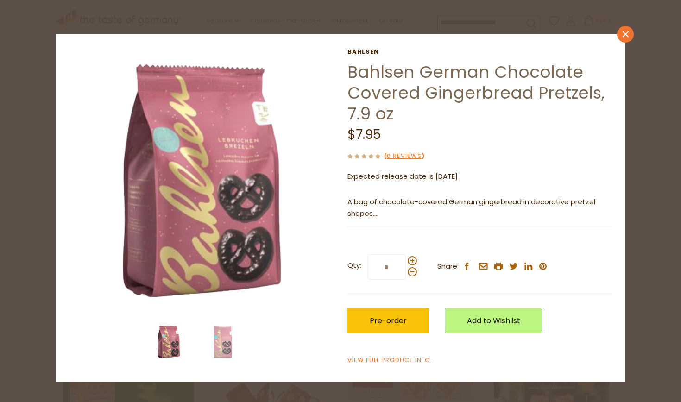
click at [626, 29] on link "close" at bounding box center [625, 34] width 17 height 17
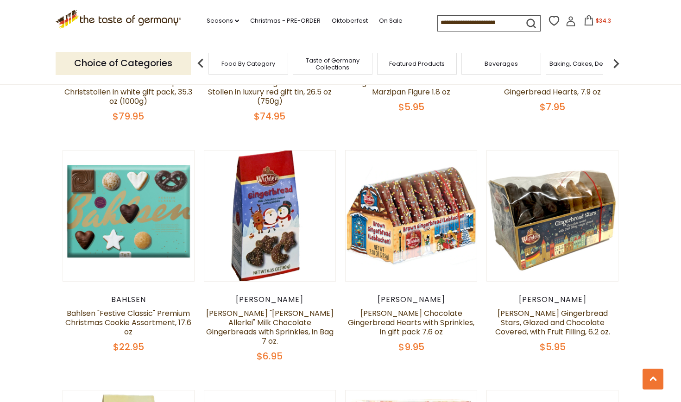
scroll to position [1836, 0]
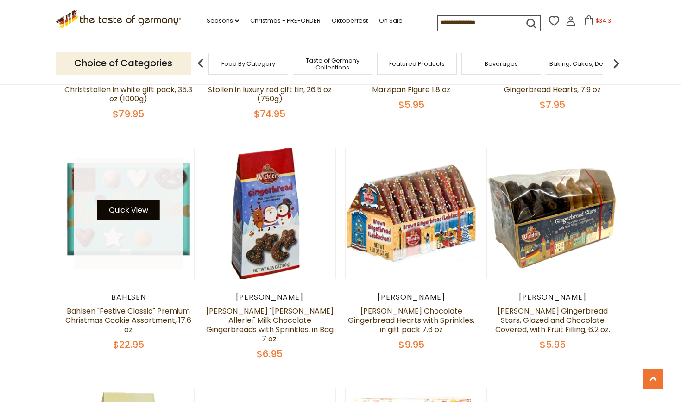
click at [141, 200] on button "Quick View" at bounding box center [128, 210] width 63 height 21
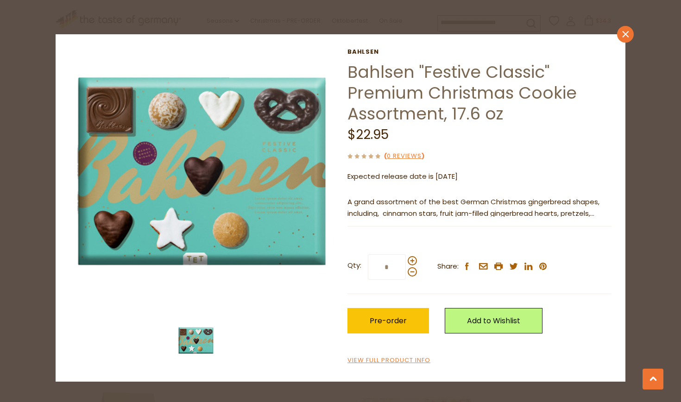
click at [624, 39] on link "close" at bounding box center [625, 34] width 17 height 17
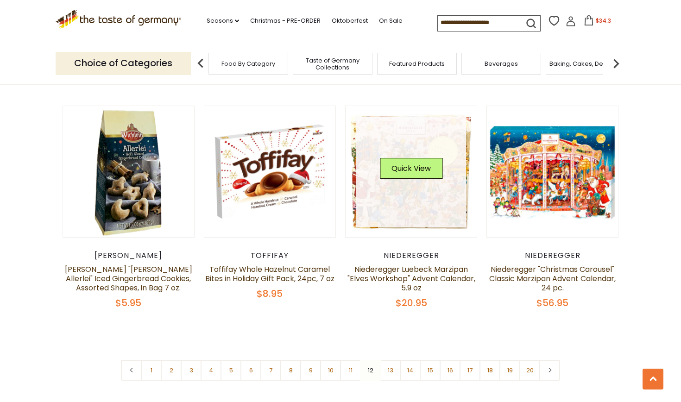
scroll to position [2124, 0]
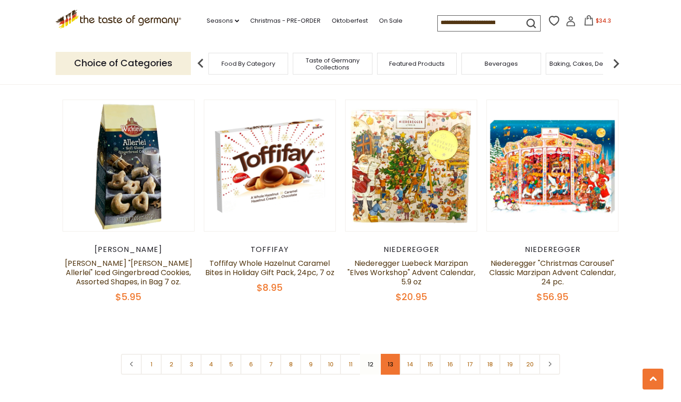
click at [393, 354] on link "13" at bounding box center [390, 364] width 21 height 21
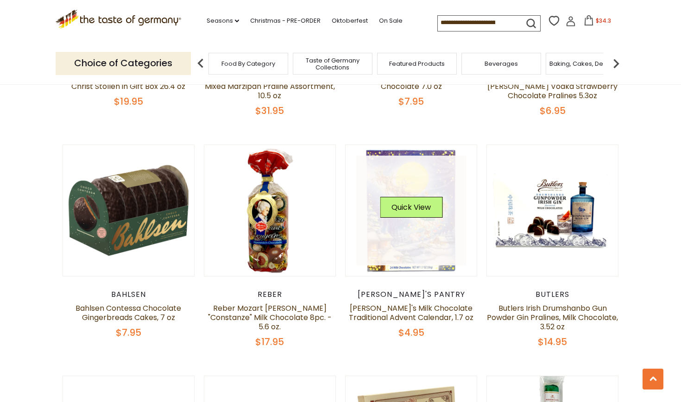
scroll to position [445, 0]
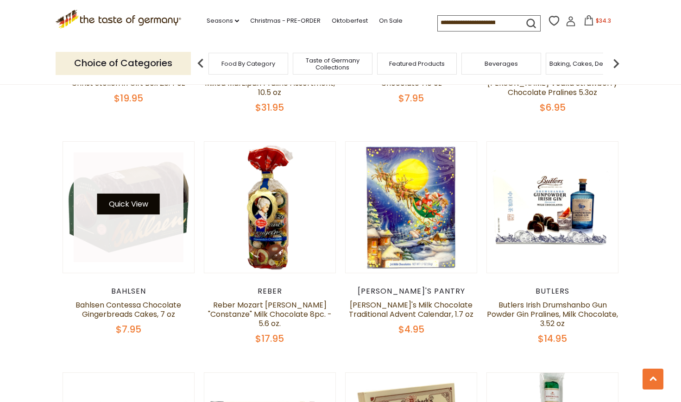
click at [133, 206] on button "Quick View" at bounding box center [128, 204] width 63 height 21
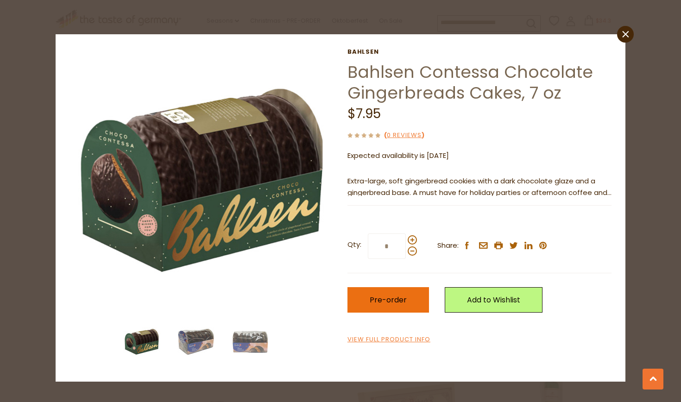
click at [395, 298] on span "Pre-order" at bounding box center [388, 300] width 37 height 11
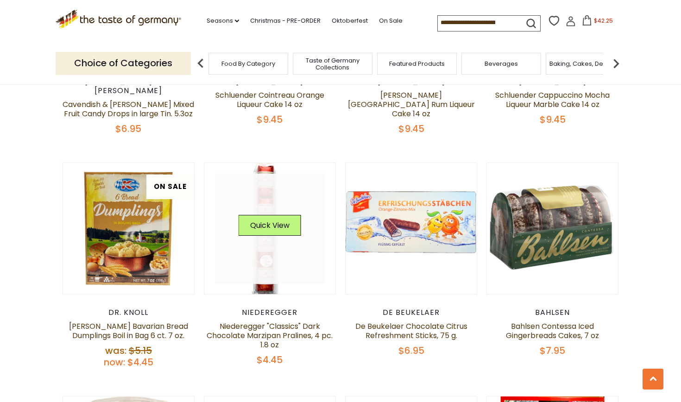
scroll to position [1120, 0]
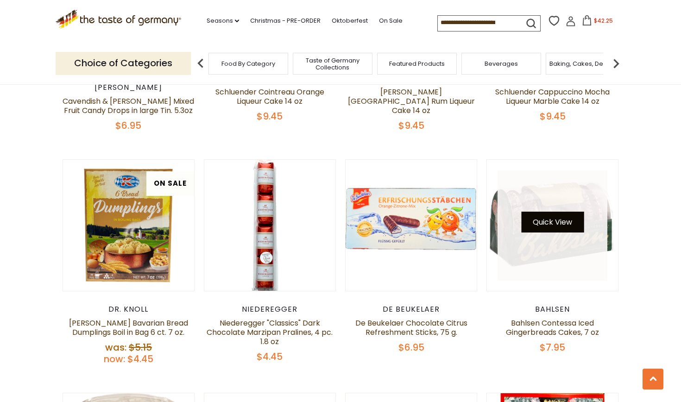
click at [556, 212] on button "Quick View" at bounding box center [552, 222] width 63 height 21
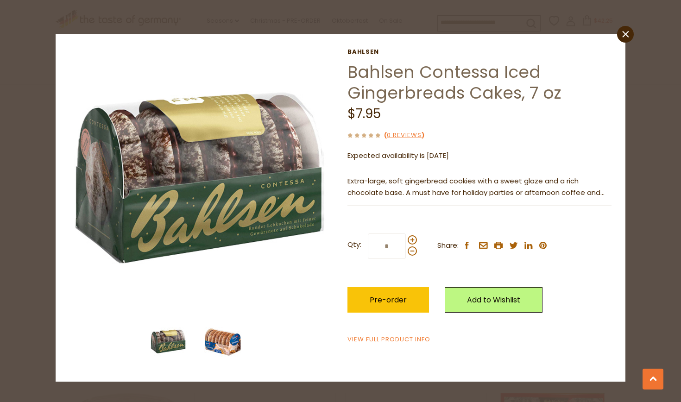
click at [230, 340] on img at bounding box center [222, 341] width 37 height 37
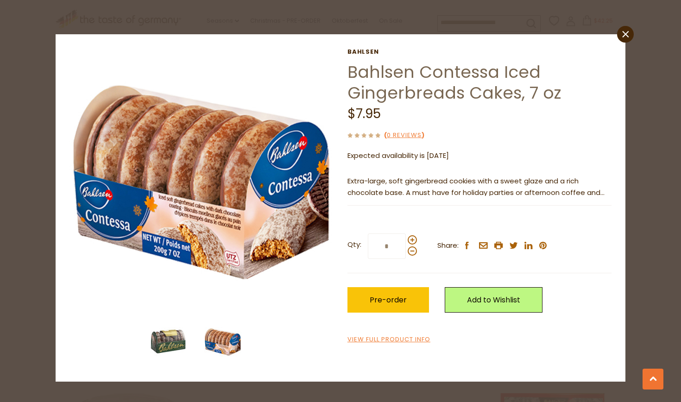
click at [172, 339] on img at bounding box center [168, 341] width 37 height 37
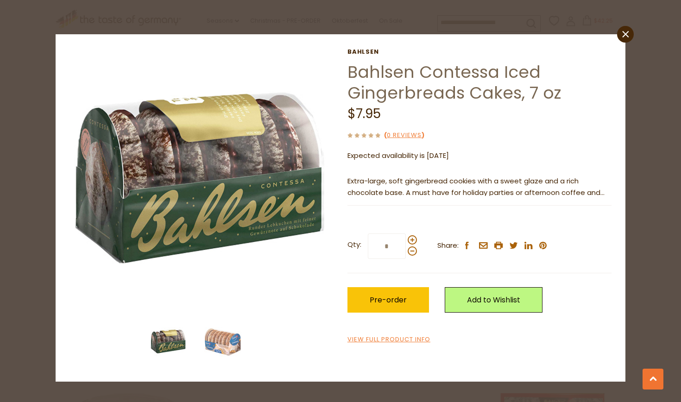
click at [203, 343] on div at bounding box center [201, 341] width 108 height 37
click at [370, 307] on button "Pre-order" at bounding box center [388, 299] width 82 height 25
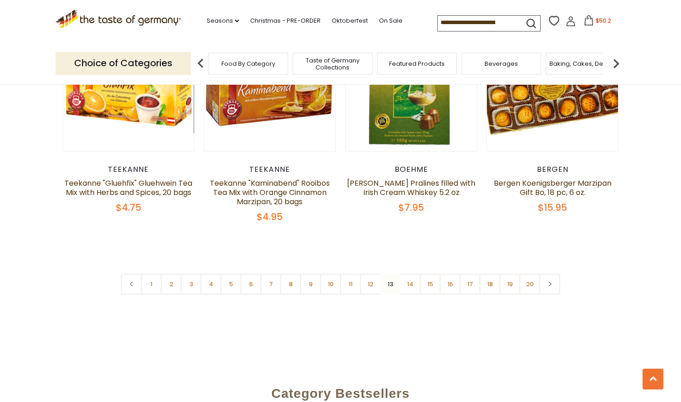
scroll to position [2190, 0]
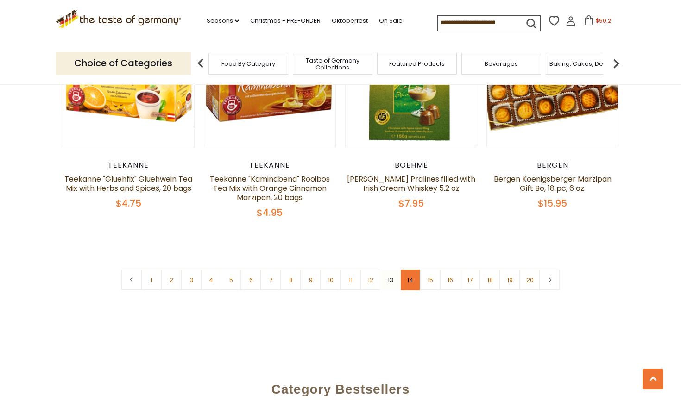
click at [411, 274] on link "14" at bounding box center [410, 280] width 21 height 21
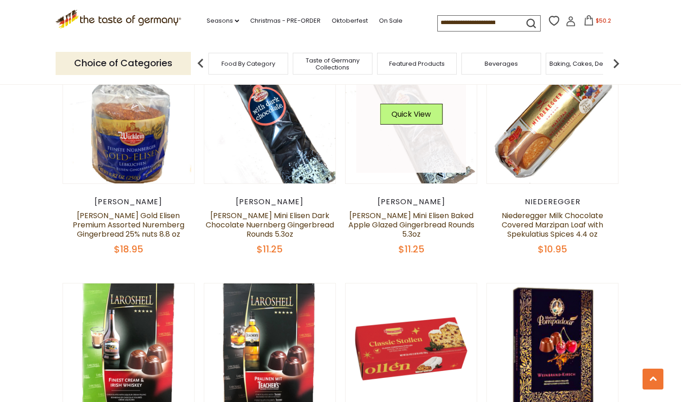
scroll to position [766, 0]
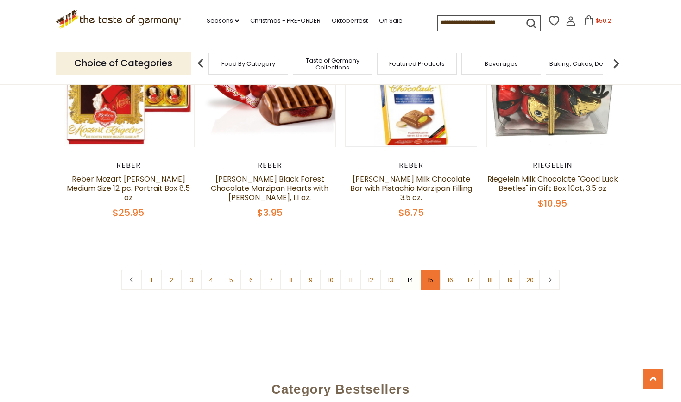
click at [429, 274] on link "15" at bounding box center [430, 280] width 21 height 21
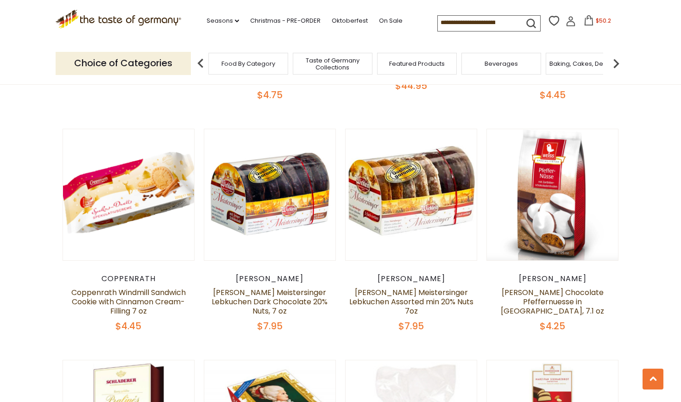
scroll to position [458, 0]
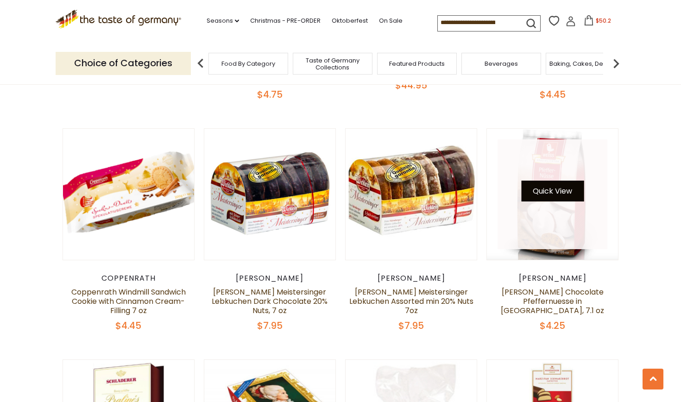
click at [547, 190] on button "Quick View" at bounding box center [552, 191] width 63 height 21
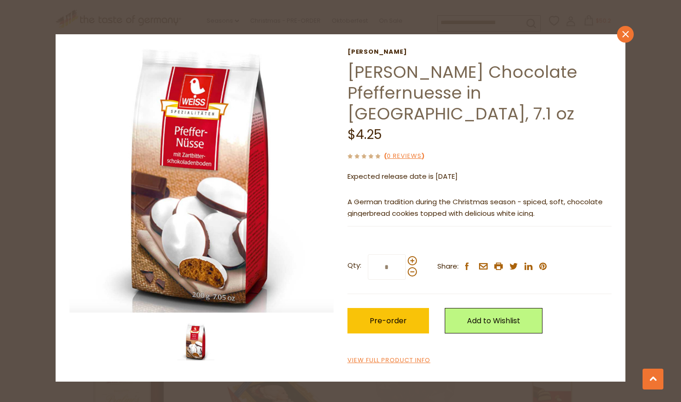
click at [624, 36] on icon at bounding box center [625, 34] width 6 height 6
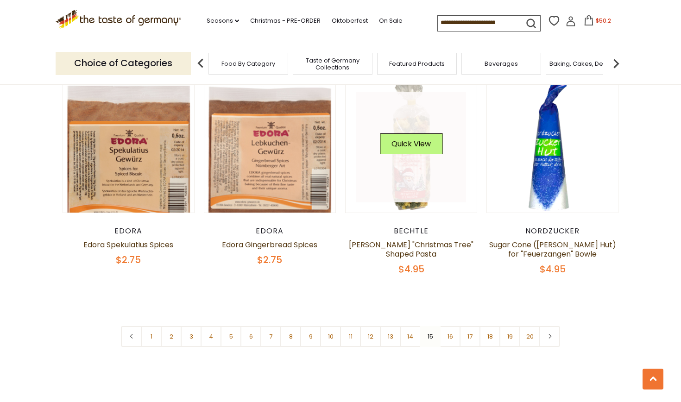
scroll to position [2154, 0]
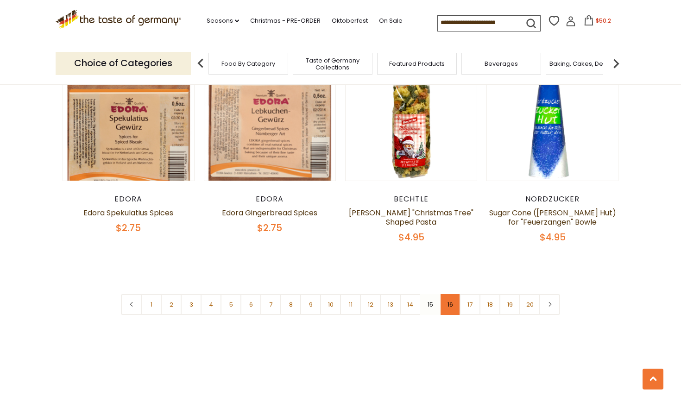
click at [452, 294] on link "16" at bounding box center [450, 304] width 21 height 21
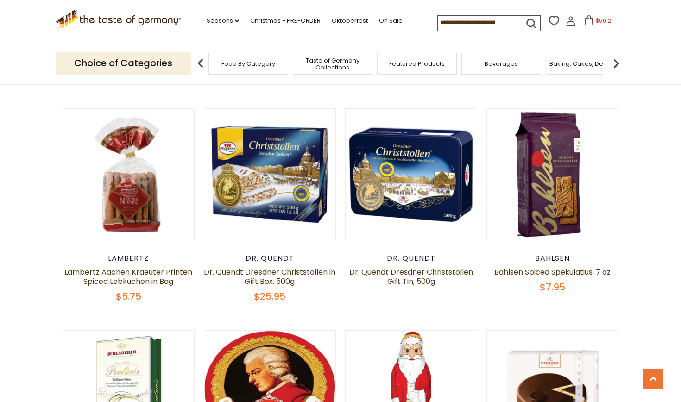
scroll to position [479, 0]
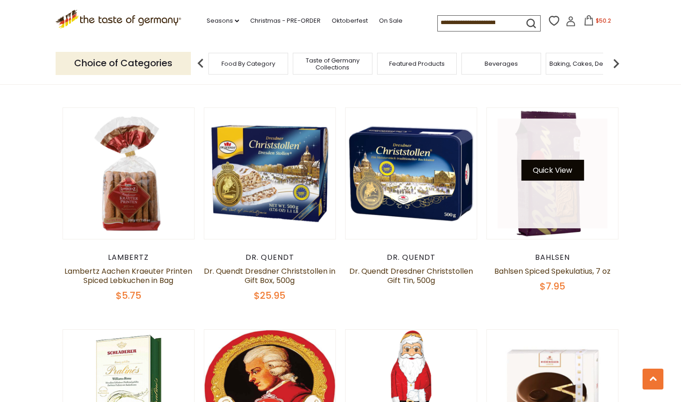
click at [552, 167] on button "Quick View" at bounding box center [552, 170] width 63 height 21
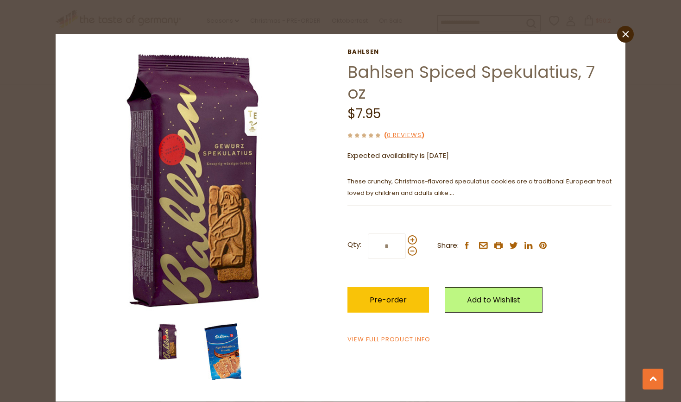
click at [231, 350] on img at bounding box center [222, 351] width 37 height 57
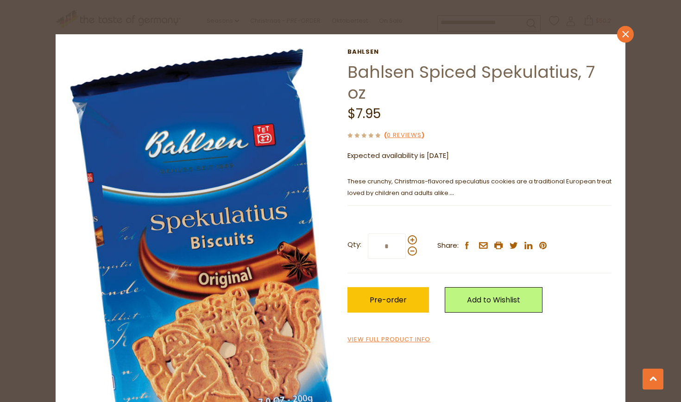
click at [628, 35] on icon "close" at bounding box center [625, 34] width 7 height 7
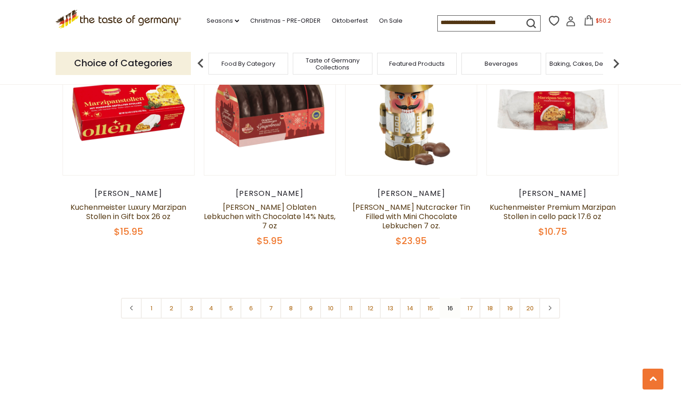
scroll to position [2134, 0]
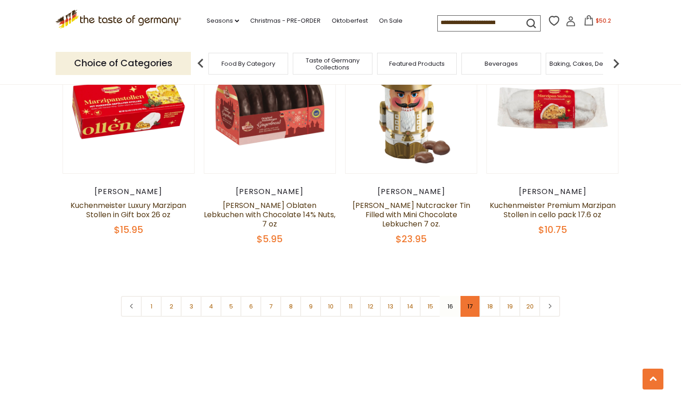
click at [464, 296] on link "17" at bounding box center [469, 306] width 21 height 21
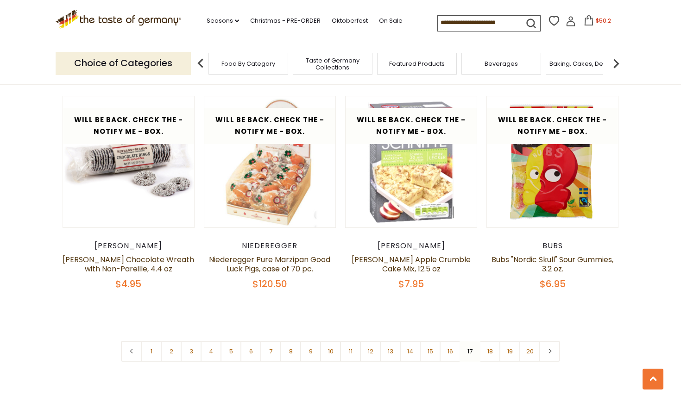
scroll to position [2073, 0]
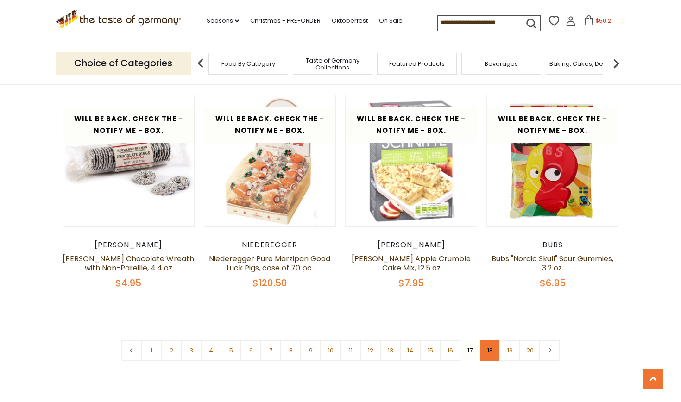
click at [487, 352] on link "18" at bounding box center [489, 350] width 21 height 21
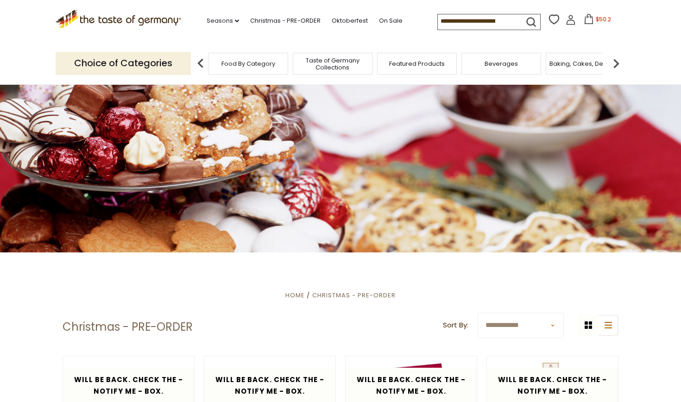
scroll to position [0, 0]
click at [596, 16] on span "$50.2" at bounding box center [603, 19] width 15 height 8
